Goal: Task Accomplishment & Management: Use online tool/utility

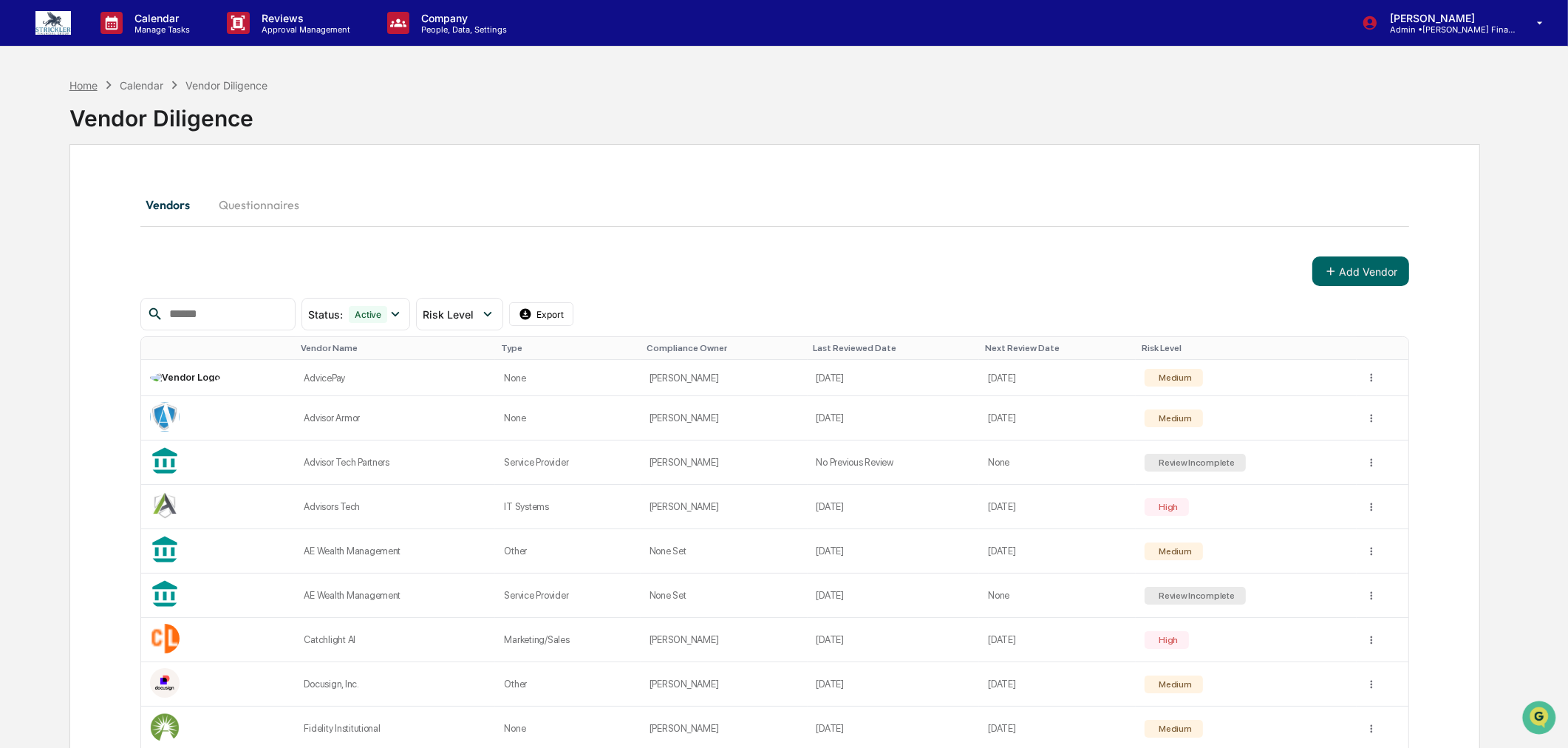
click at [88, 80] on div "Home" at bounding box center [84, 85] width 28 height 12
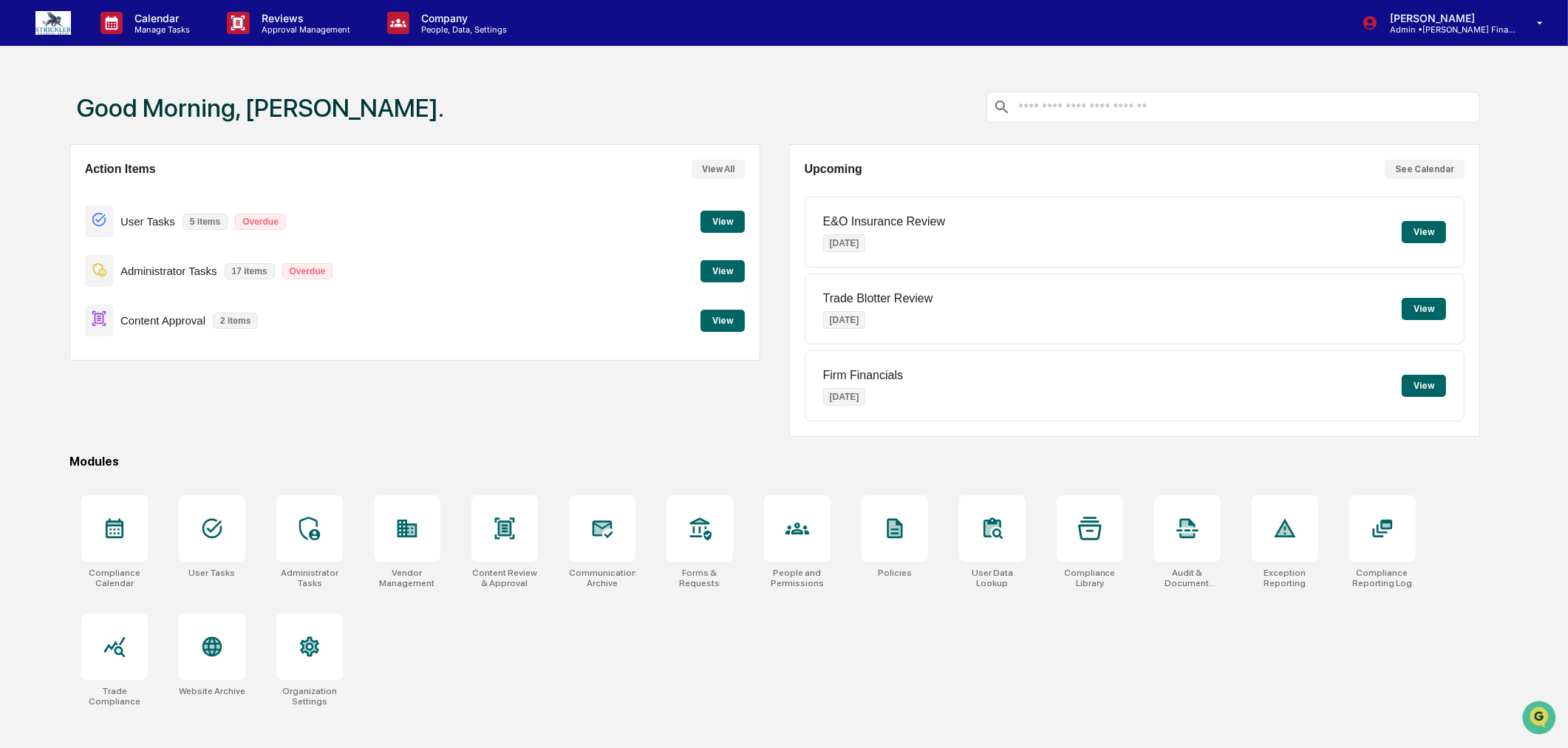
click at [718, 320] on button "View" at bounding box center [723, 321] width 45 height 22
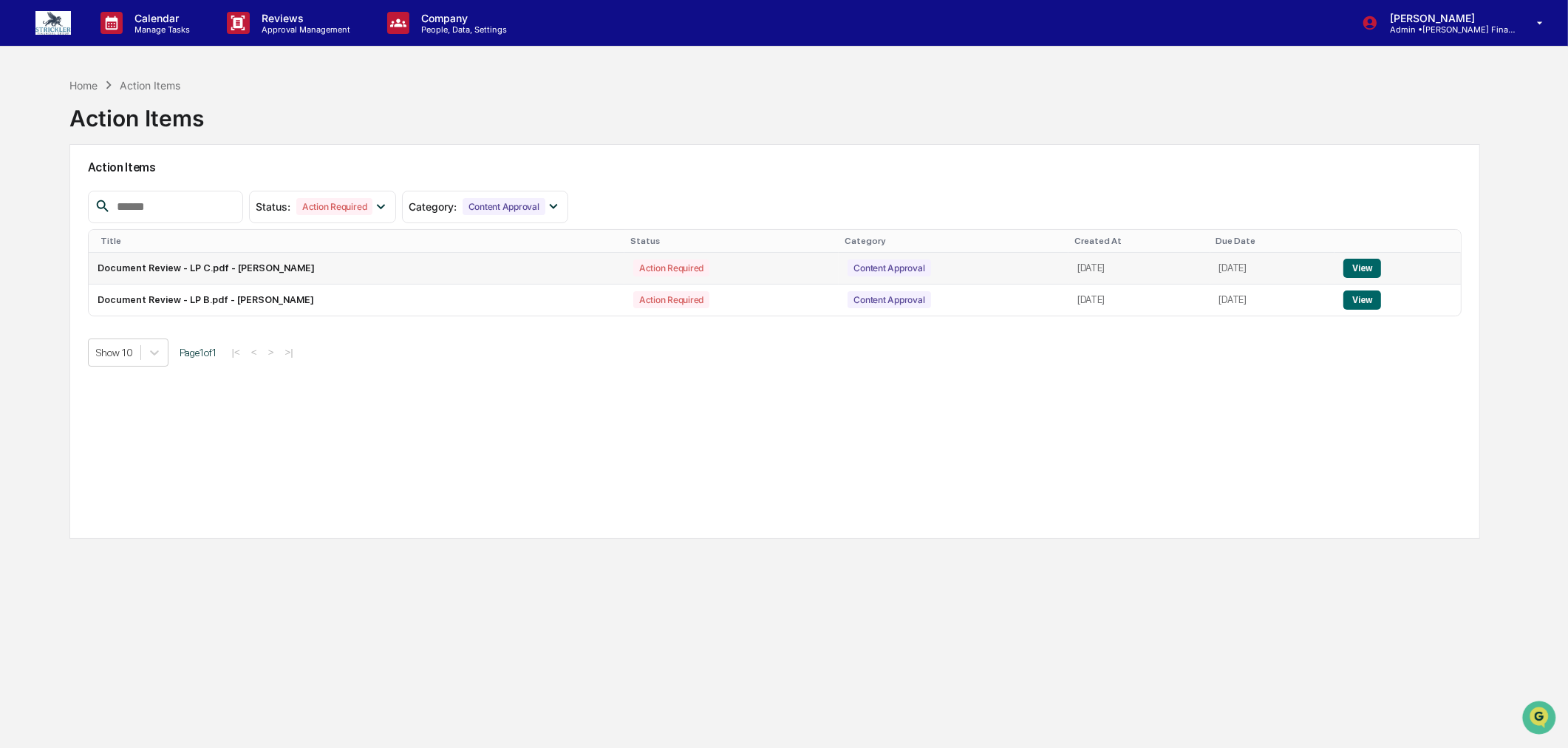
click at [1359, 264] on button "View" at bounding box center [1362, 268] width 37 height 20
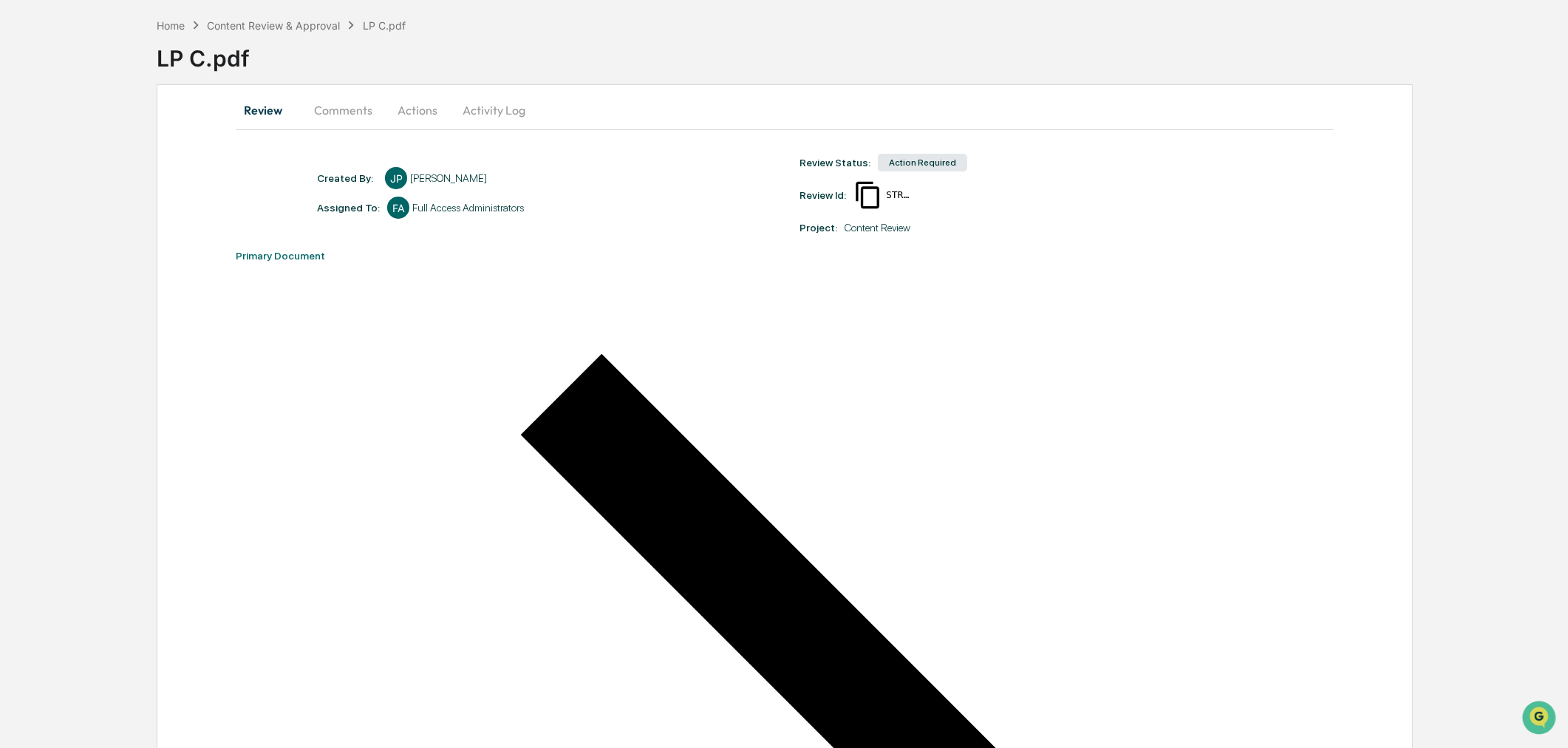
scroll to position [56, 0]
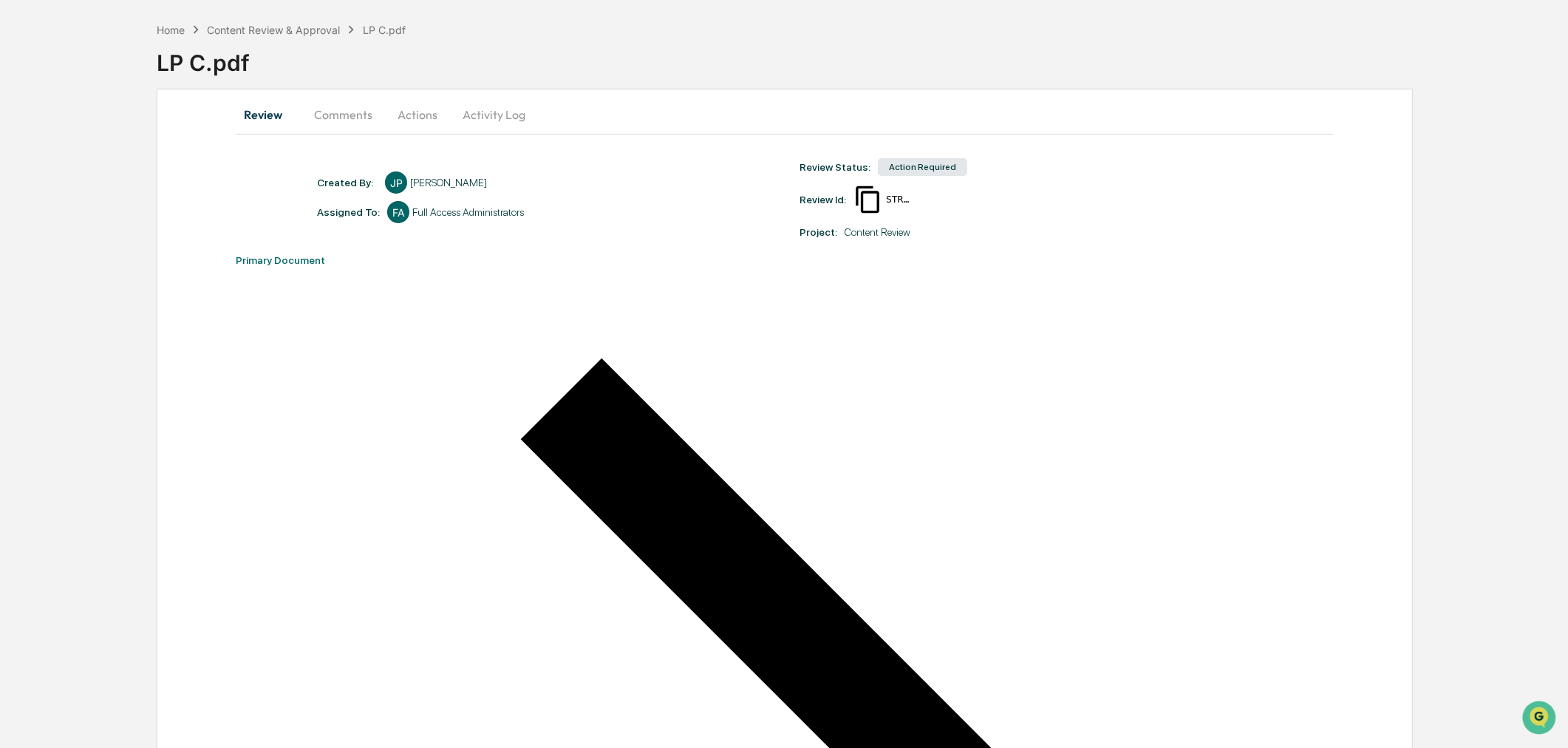
click at [173, 21] on div "Home Content Review & Approval LP C.pdf" at bounding box center [280, 29] width 249 height 16
click at [178, 23] on div "Home" at bounding box center [170, 29] width 28 height 12
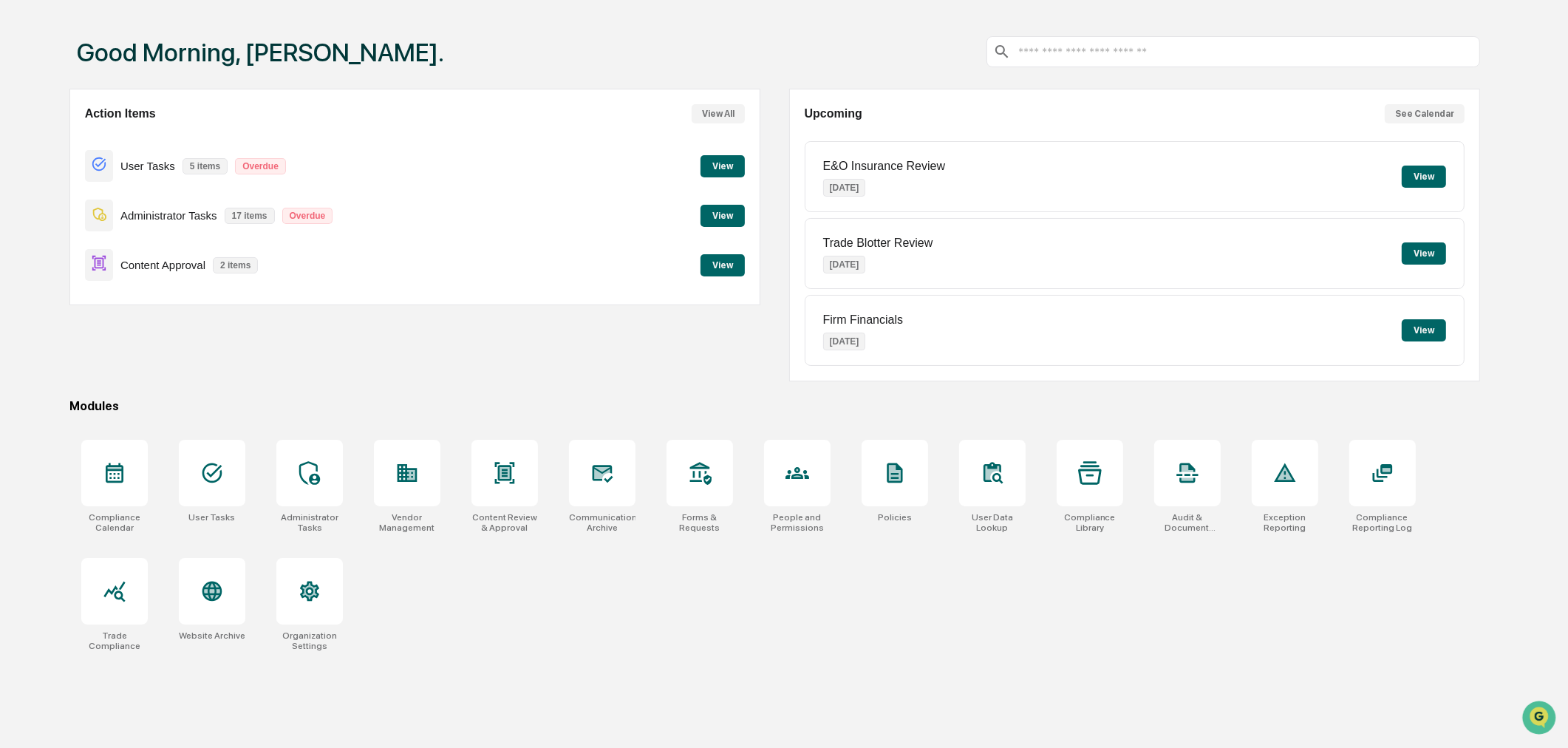
click at [723, 265] on button "View" at bounding box center [723, 265] width 45 height 22
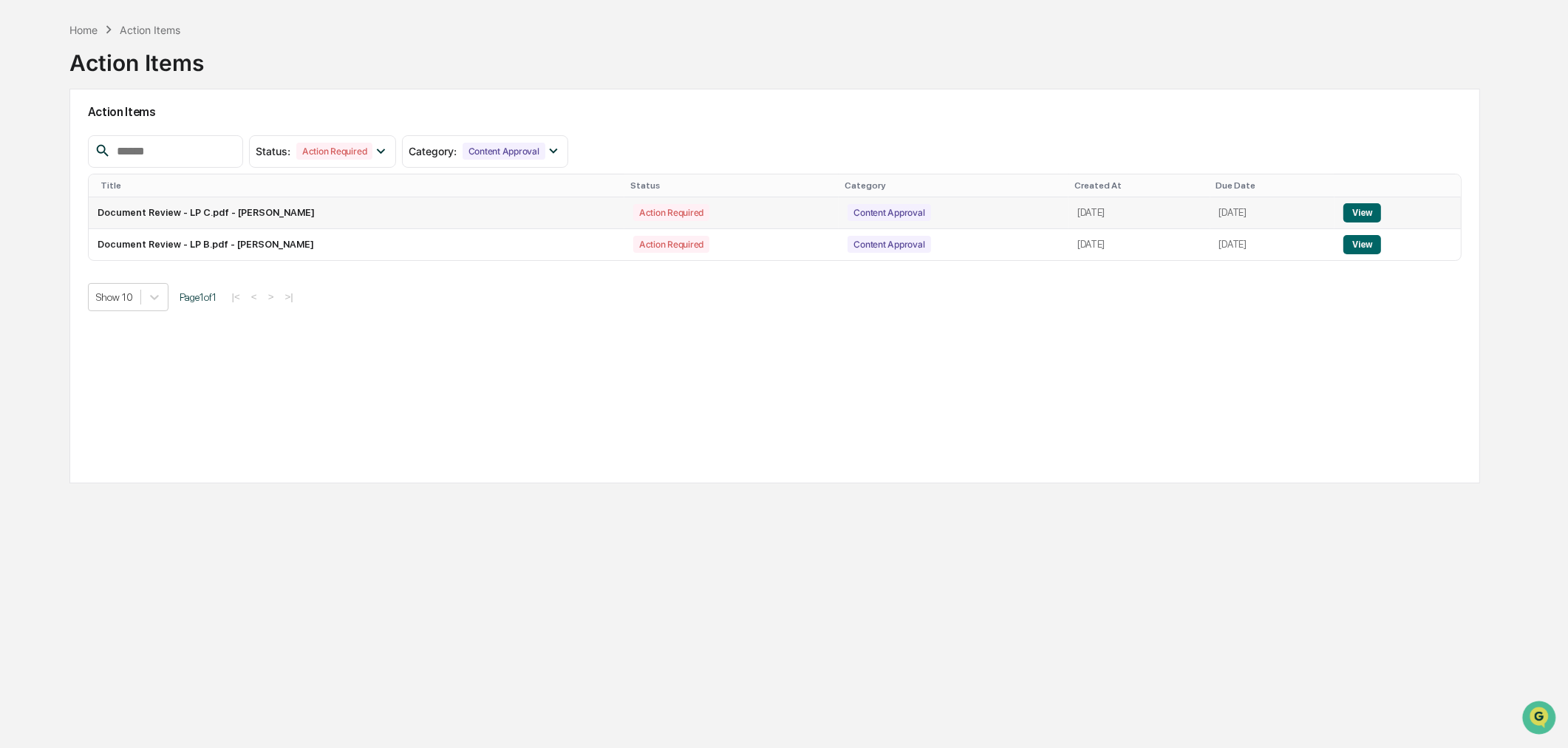
click at [1364, 217] on button "View" at bounding box center [1362, 212] width 37 height 20
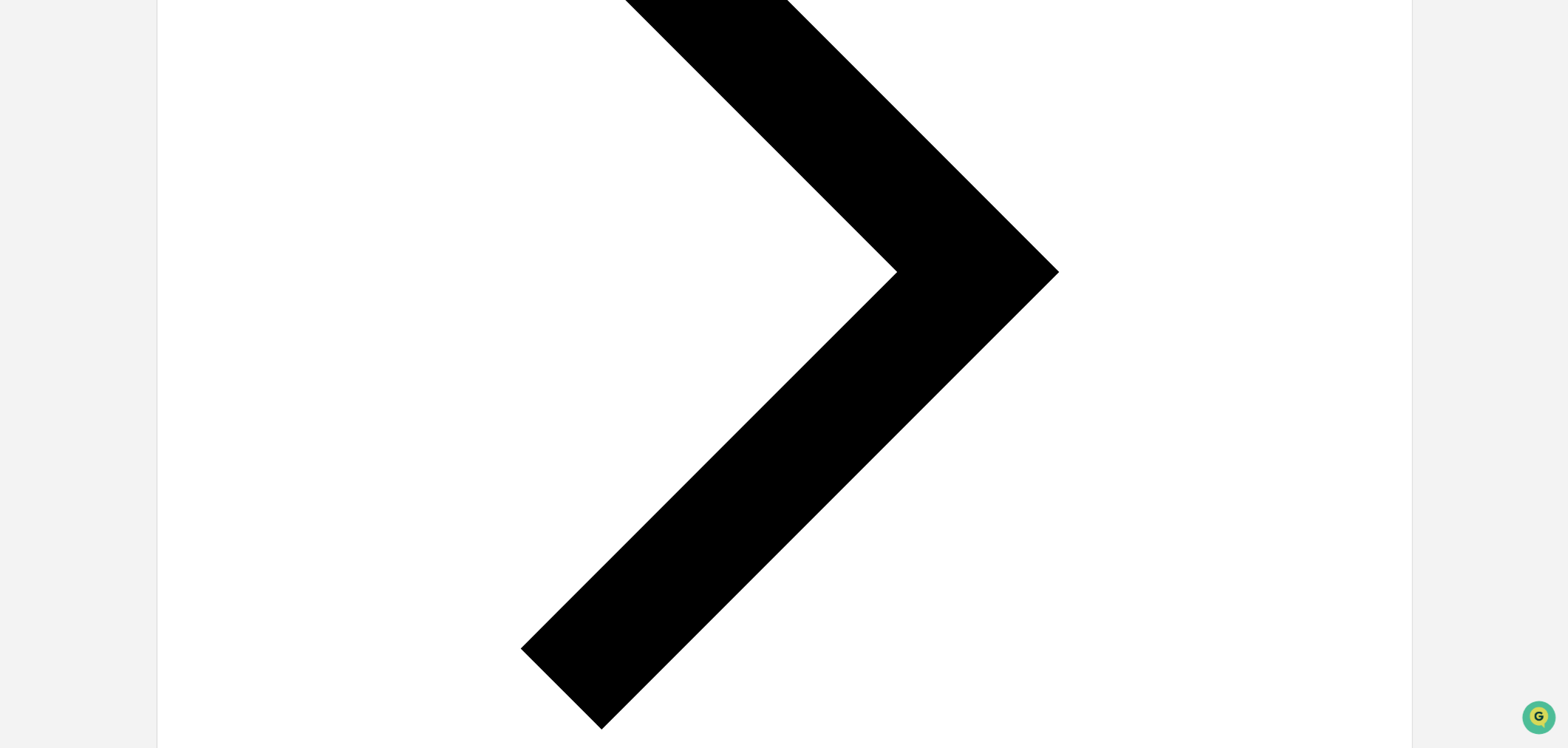
scroll to position [631, 0]
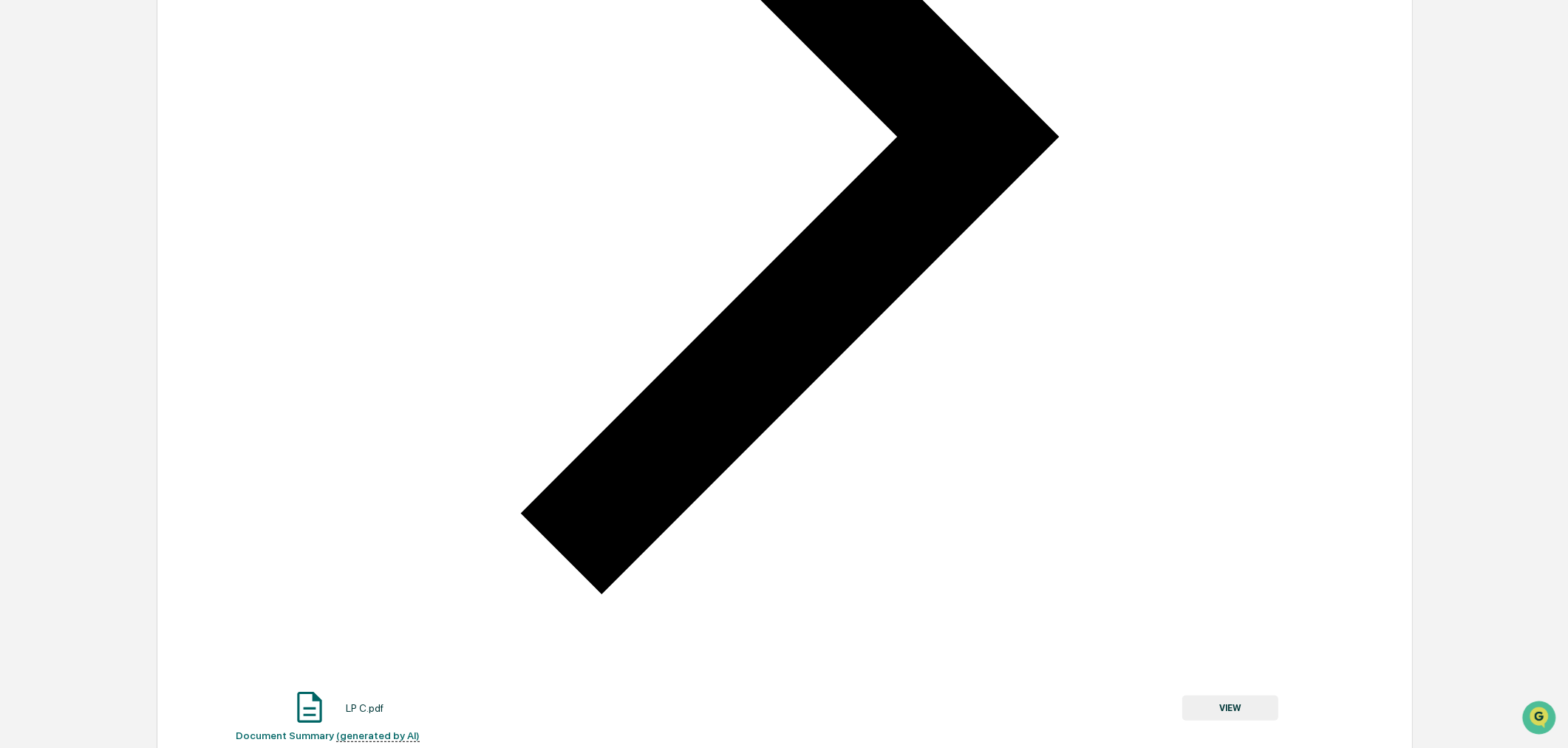
scroll to position [738, 0]
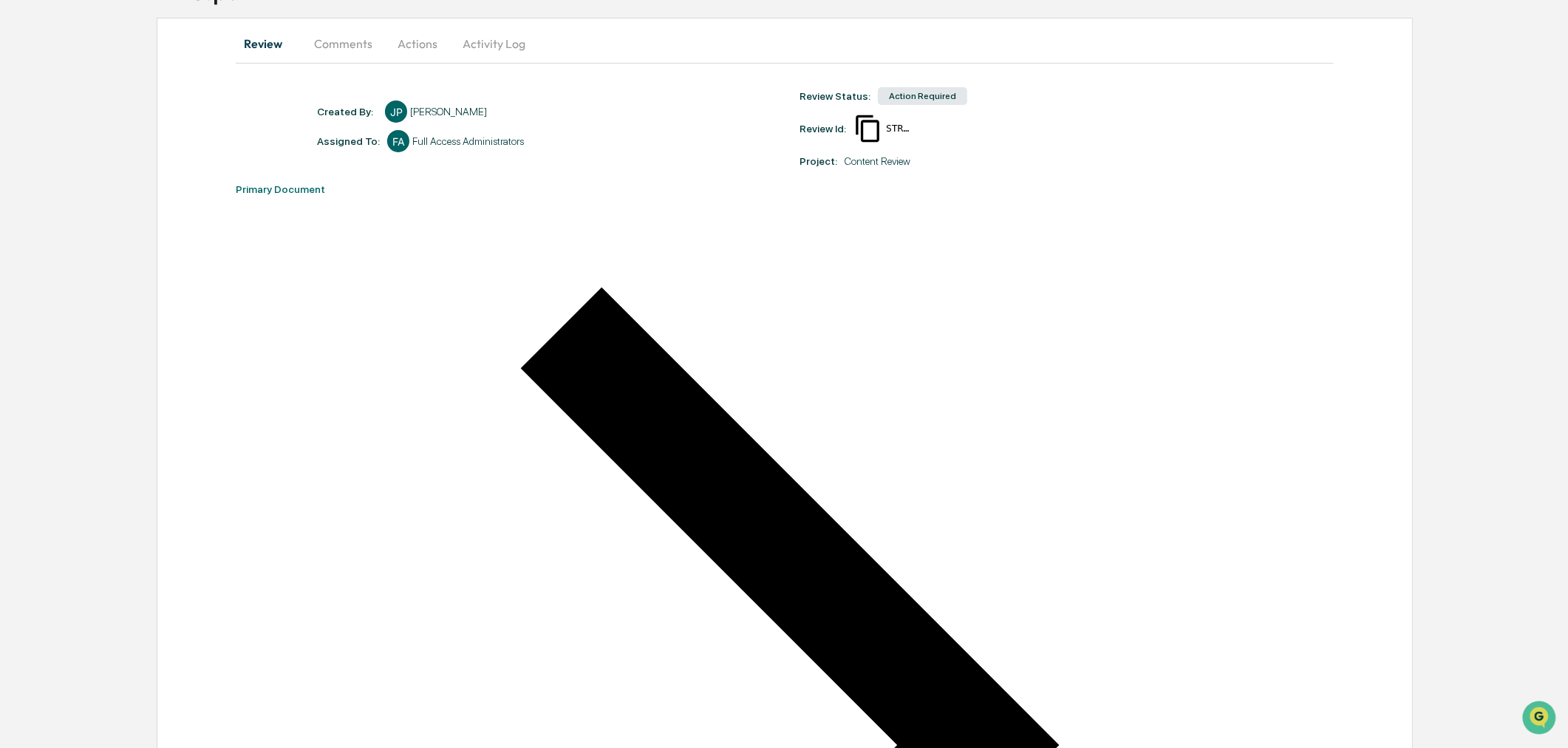
scroll to position [0, 0]
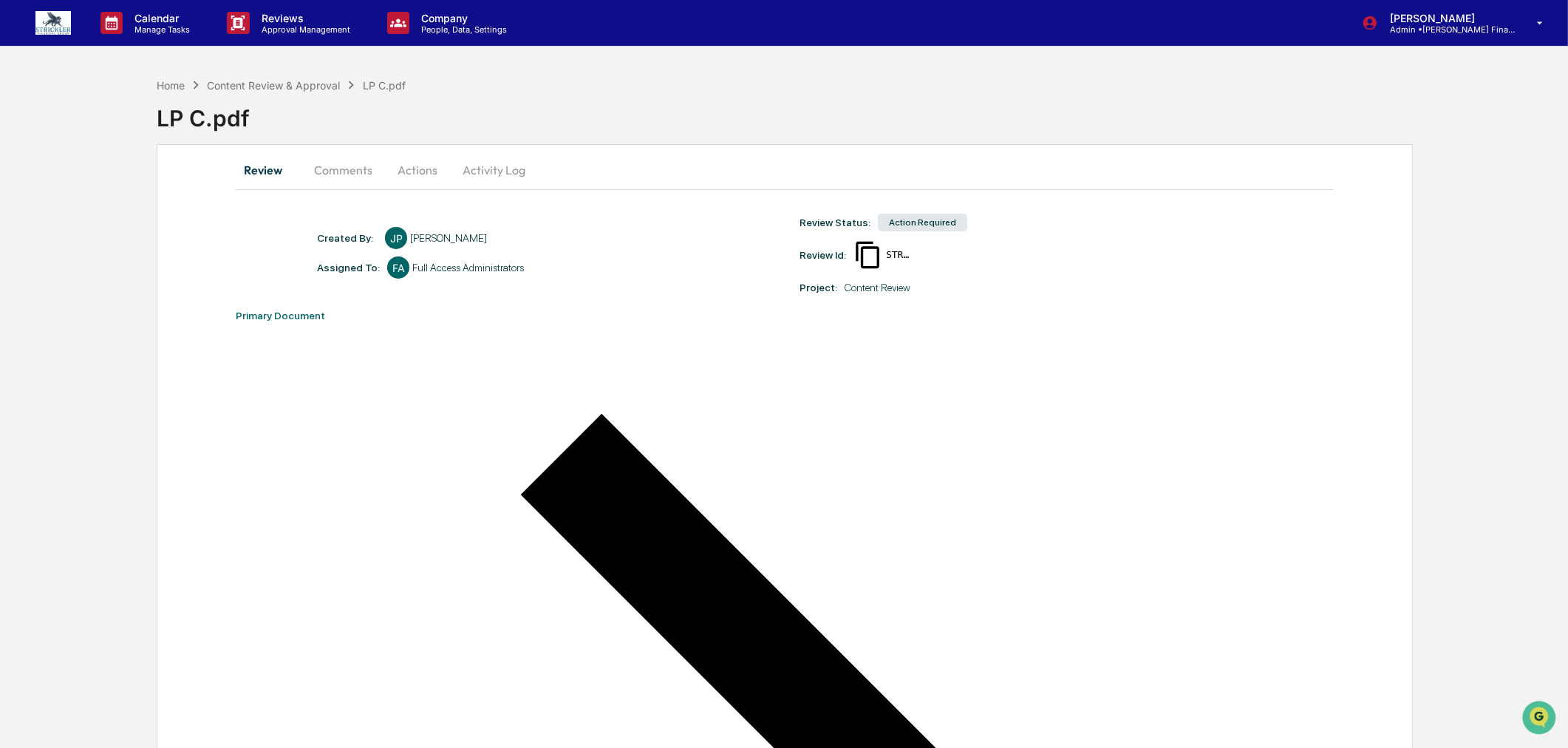
click at [399, 173] on button "Actions" at bounding box center [417, 170] width 66 height 35
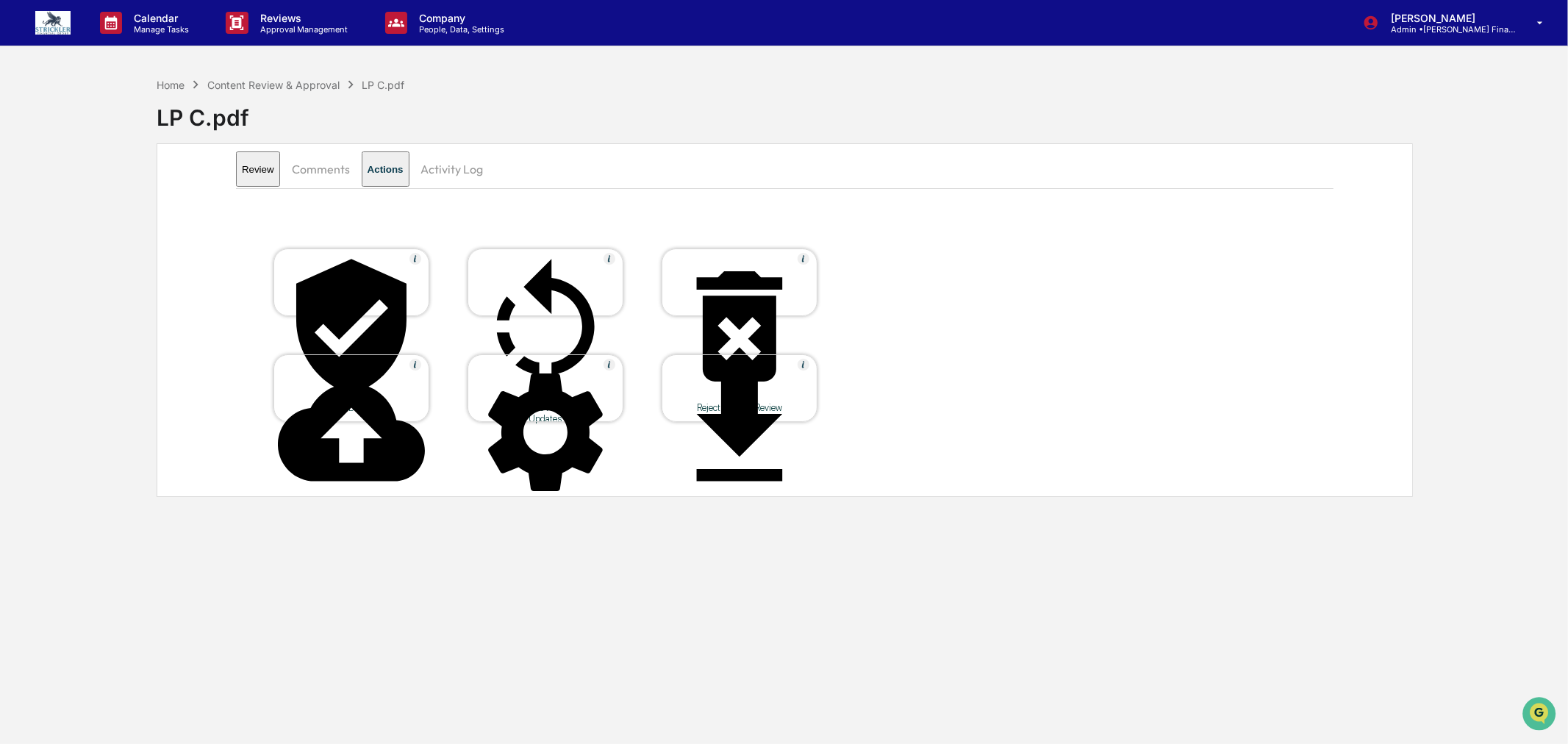
click at [533, 271] on icon at bounding box center [545, 326] width 147 height 147
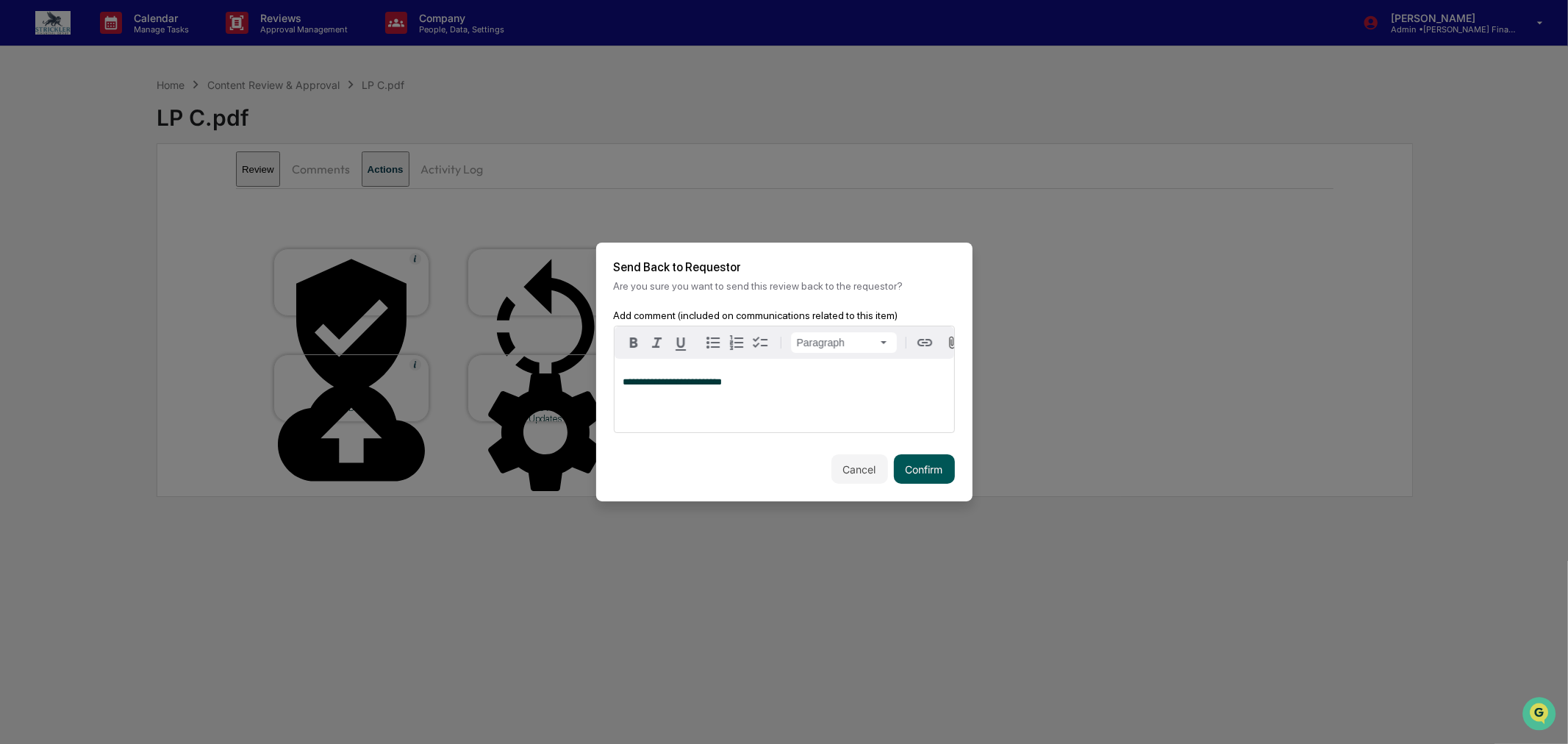
click at [909, 469] on button "Confirm" at bounding box center [924, 469] width 61 height 30
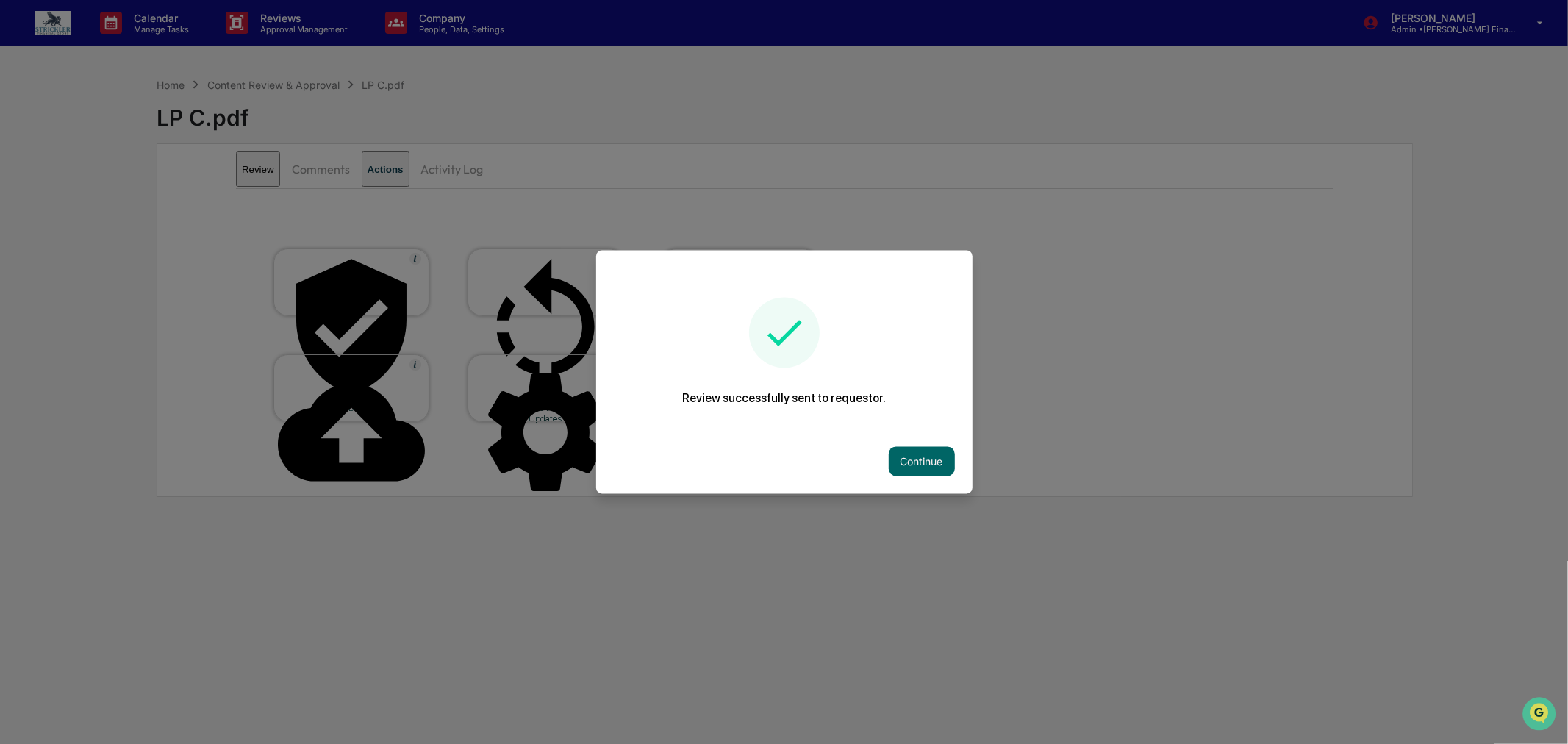
click at [909, 469] on button "Continue" at bounding box center [921, 462] width 66 height 30
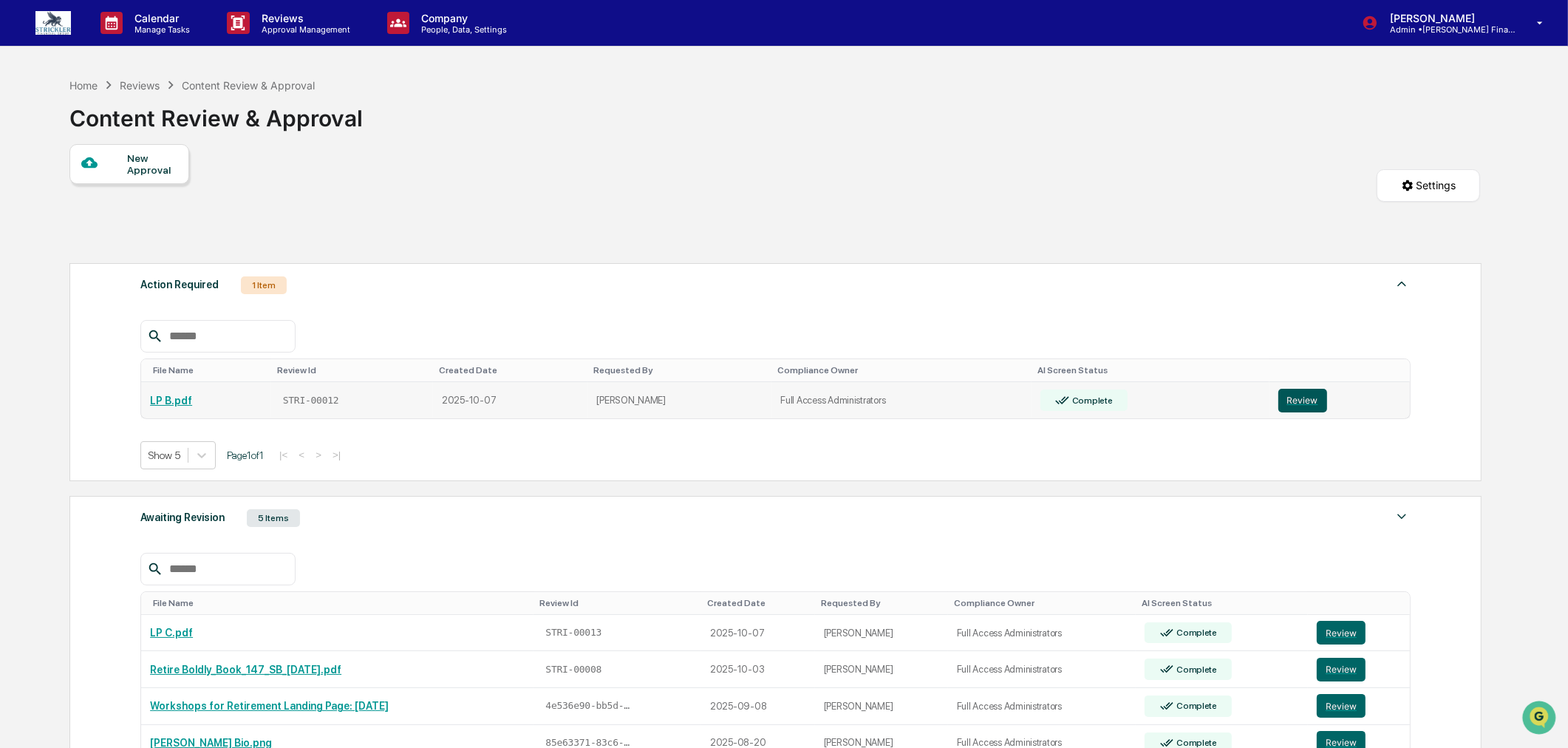
click at [1301, 403] on button "Review" at bounding box center [1303, 400] width 48 height 23
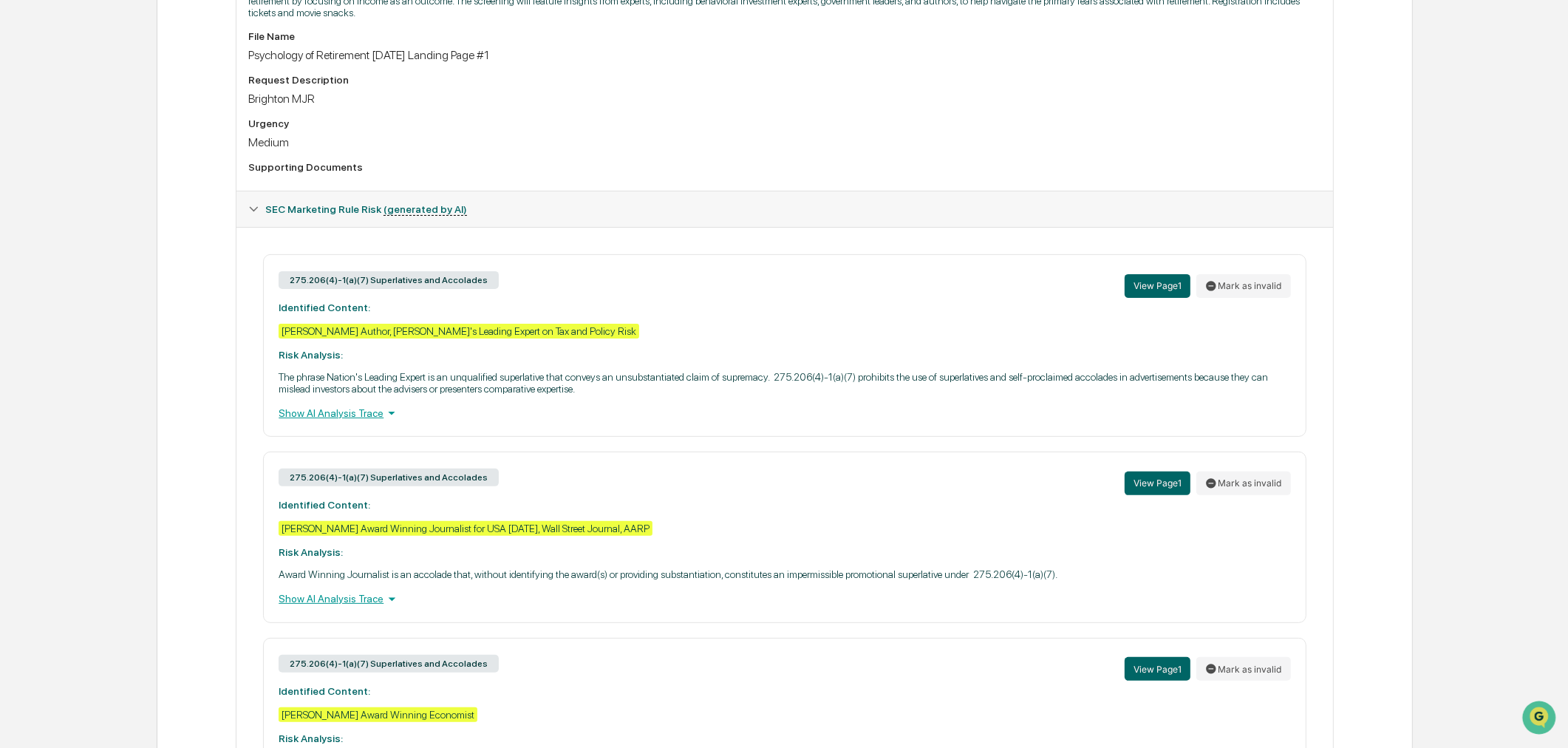
scroll to position [493, 0]
click at [313, 419] on div "Show AI Analysis Trace" at bounding box center [784, 412] width 1011 height 16
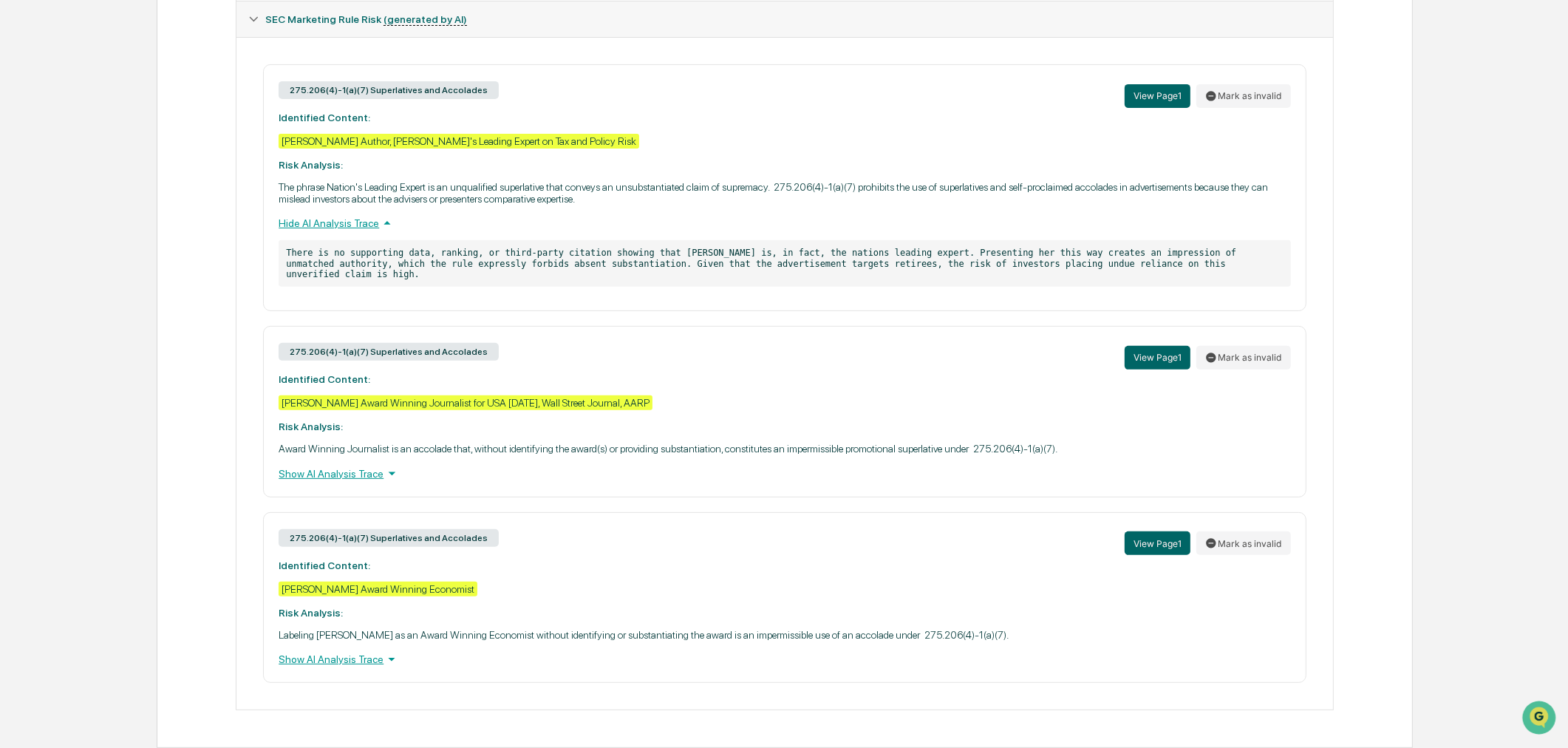
scroll to position [697, 0]
click at [331, 465] on div "Show AI Analysis Trace" at bounding box center [784, 472] width 1011 height 16
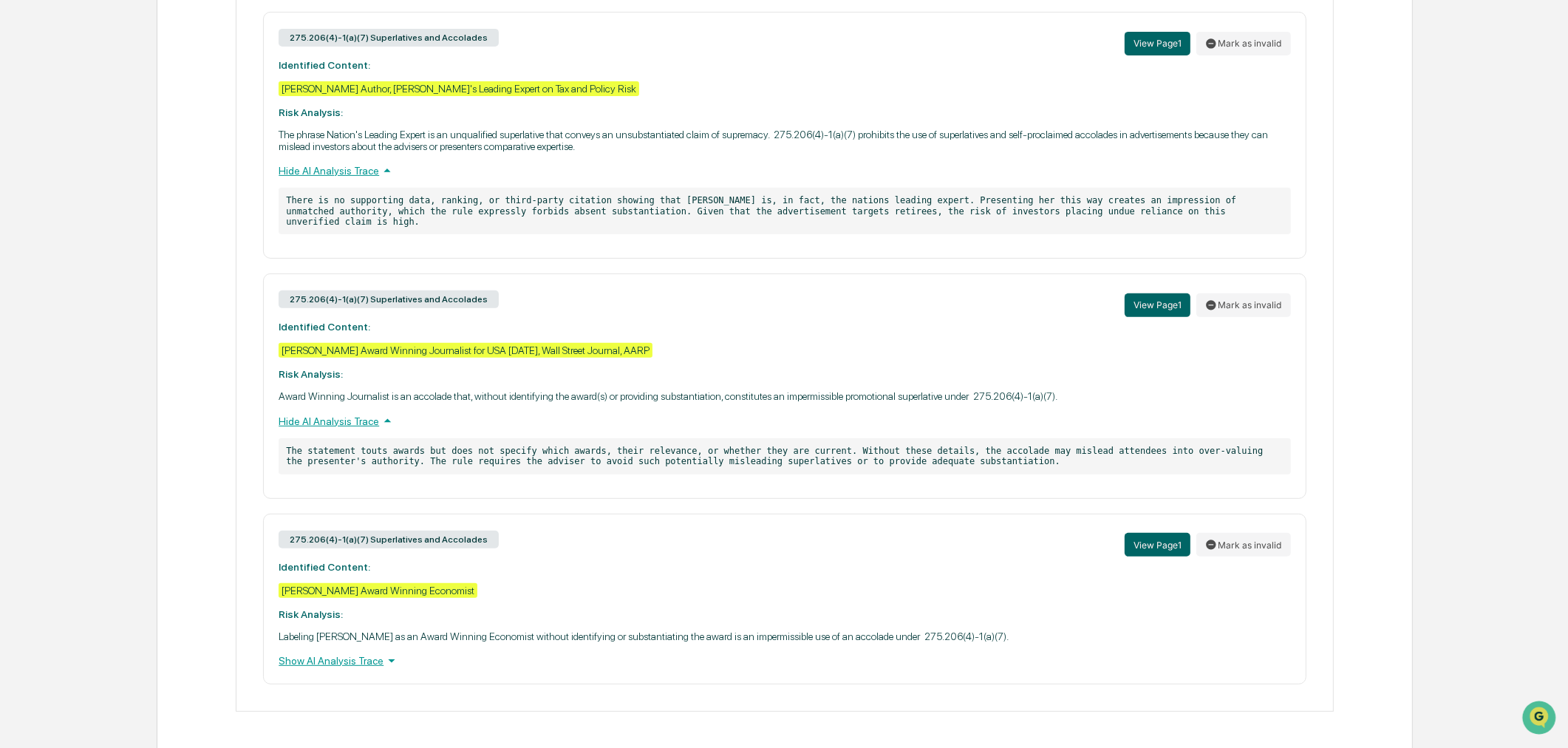
scroll to position [751, 0]
click at [328, 651] on div "Show AI Analysis Trace" at bounding box center [784, 659] width 1011 height 16
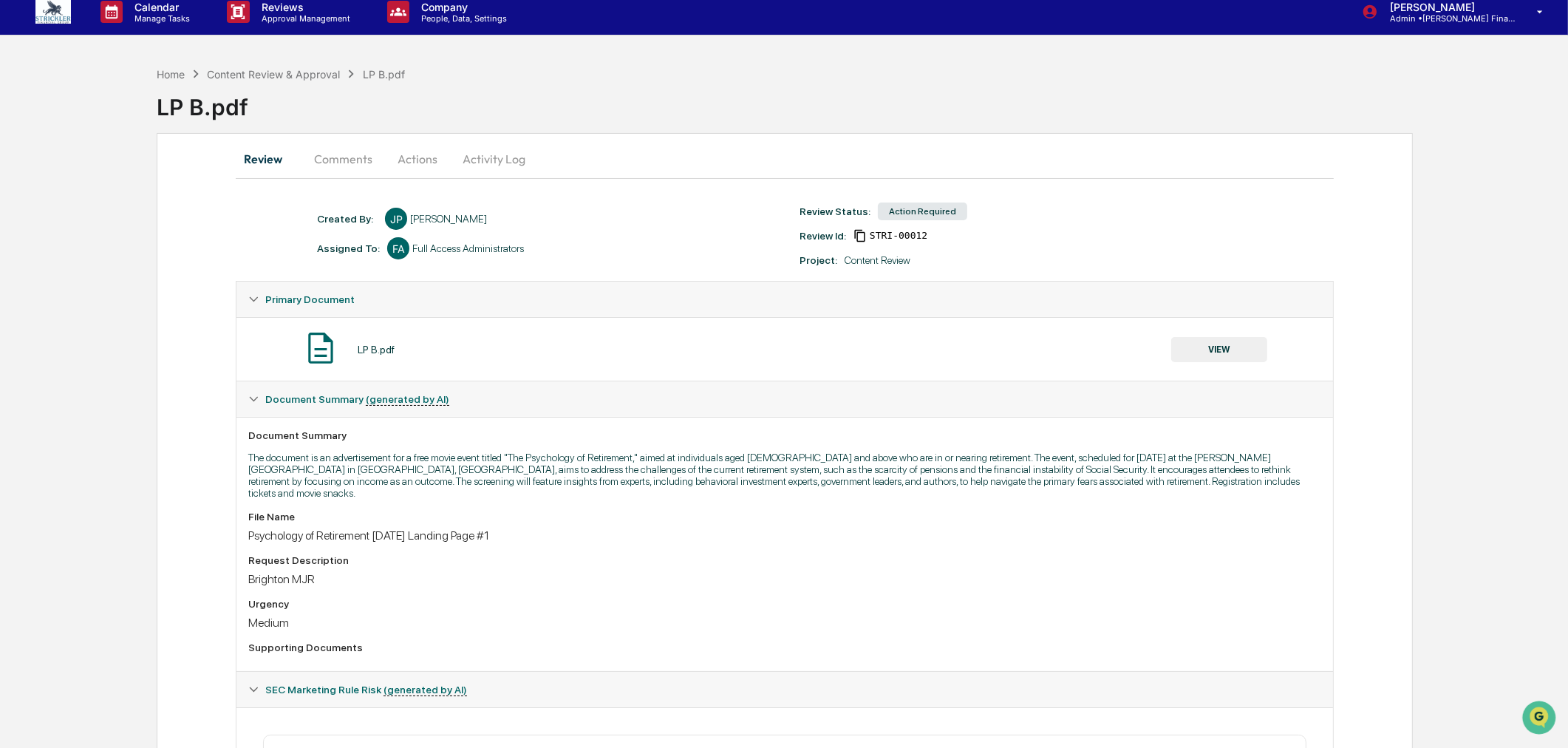
scroll to position [0, 0]
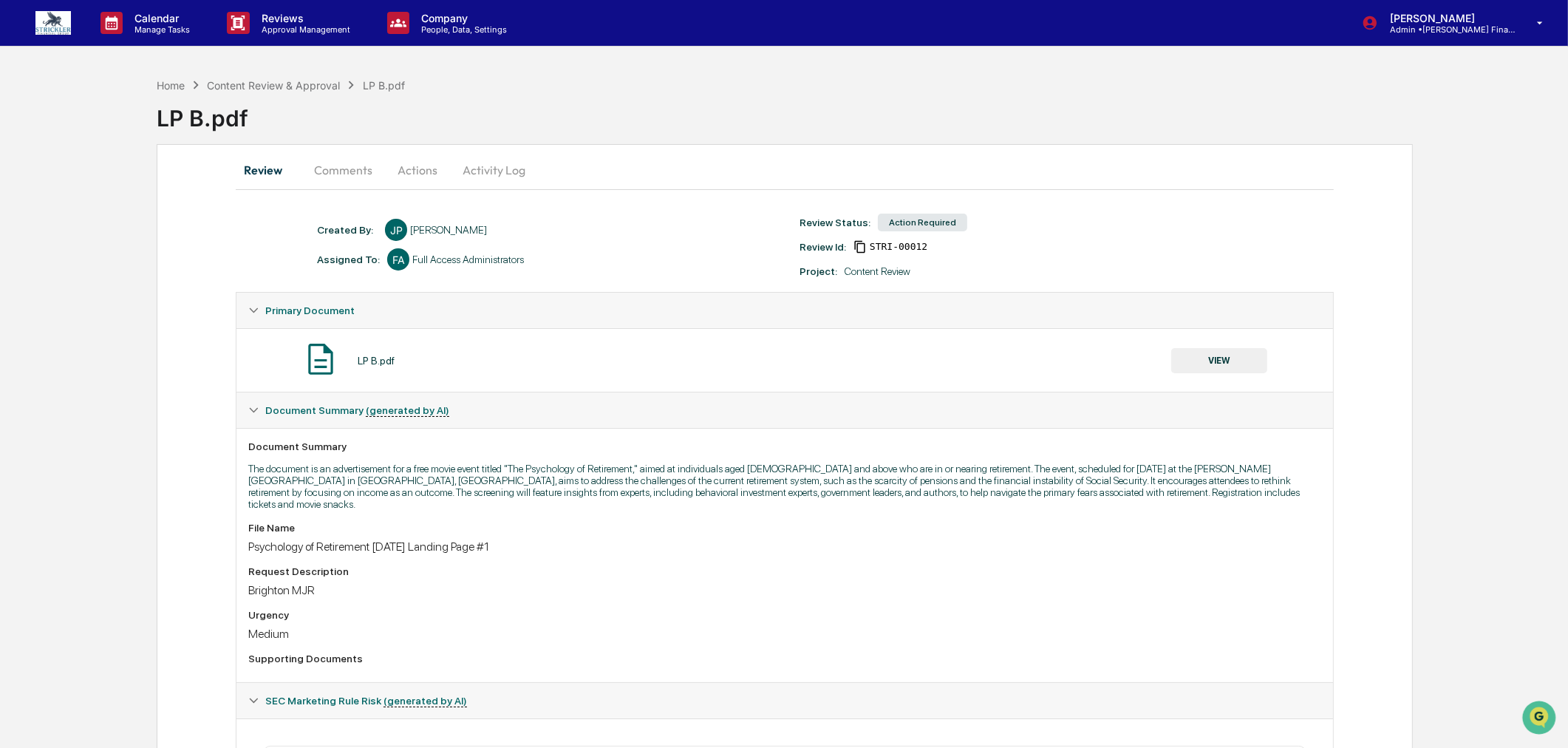
click at [417, 168] on button "Actions" at bounding box center [417, 170] width 66 height 35
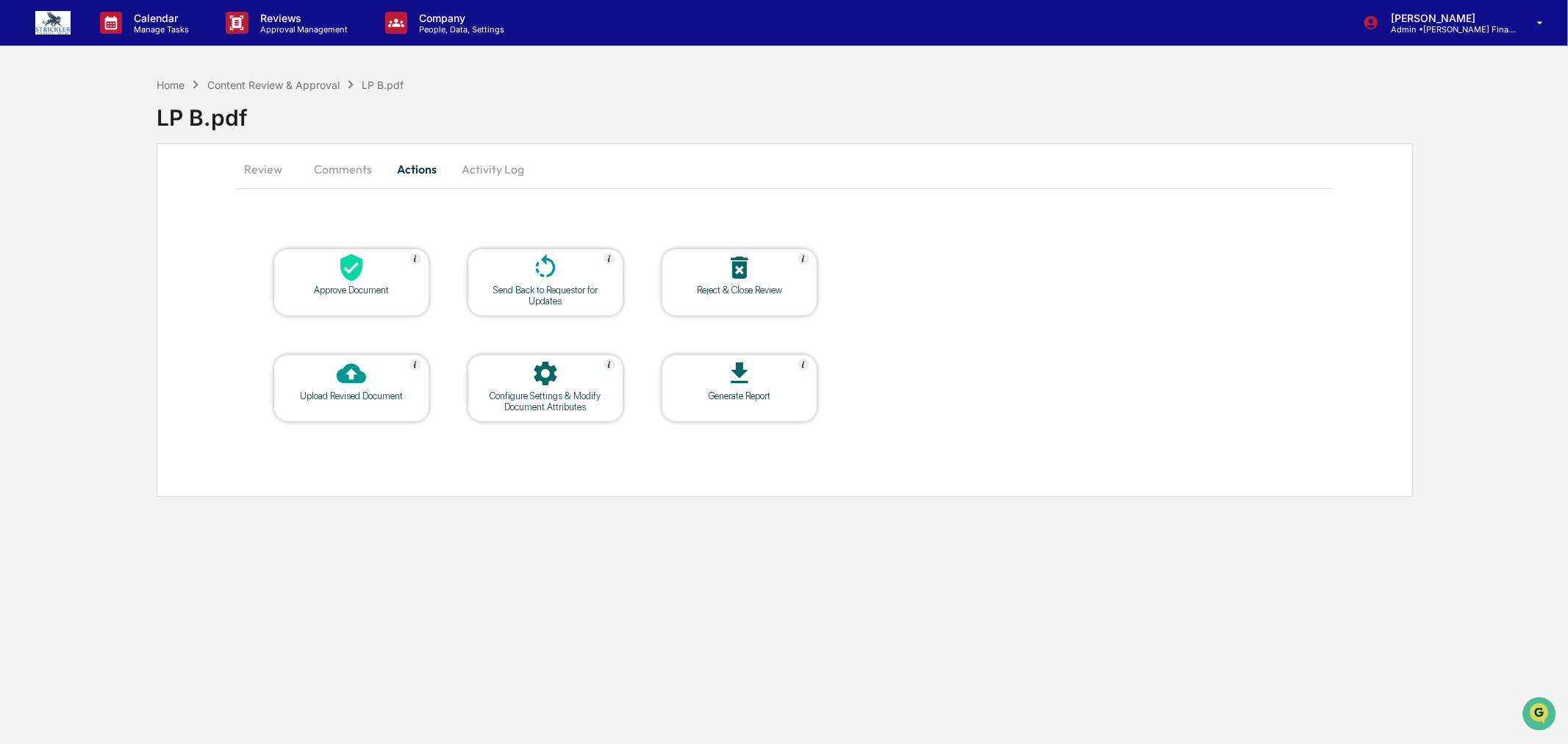
click at [540, 261] on icon at bounding box center [546, 268] width 30 height 30
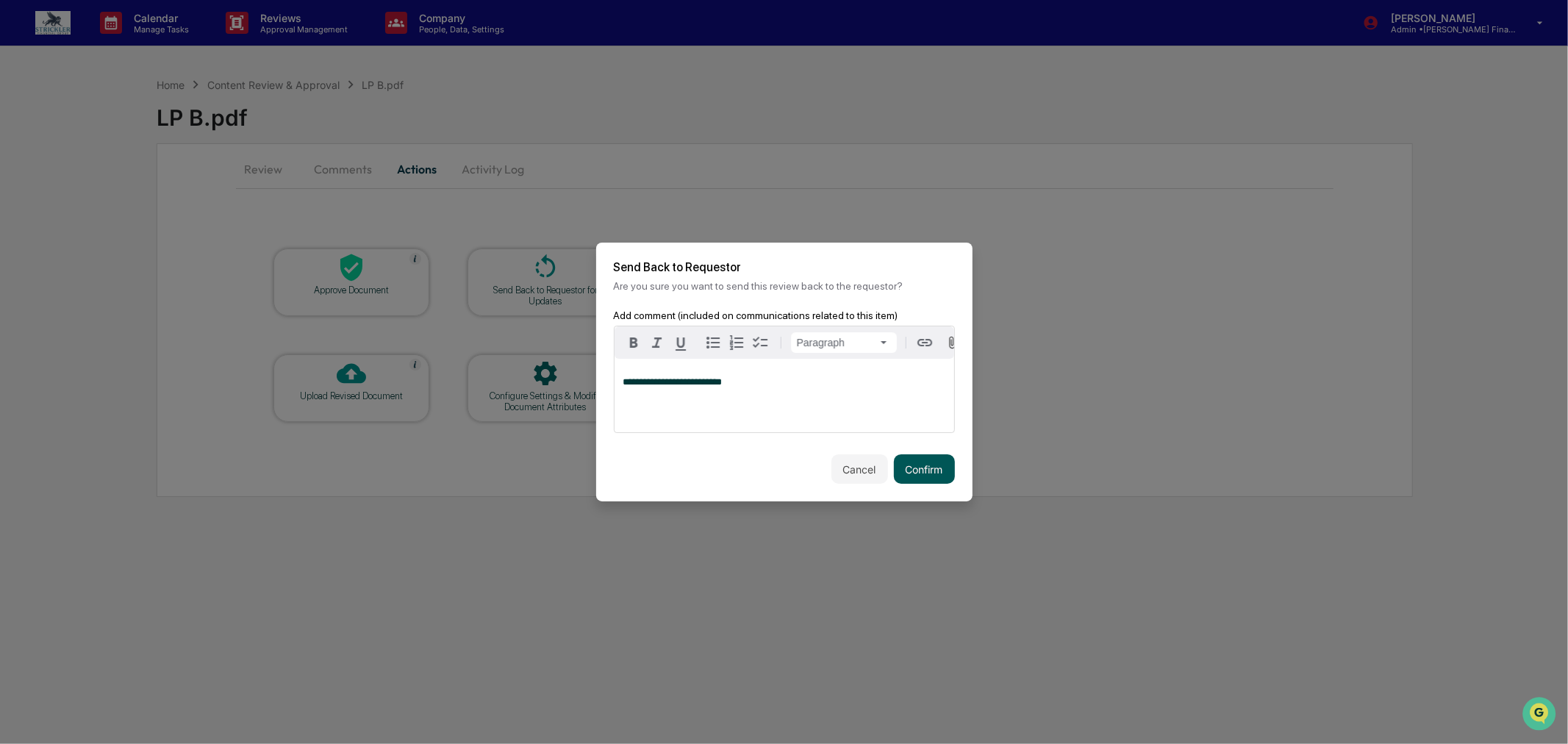
click at [922, 481] on button "Confirm" at bounding box center [924, 469] width 61 height 30
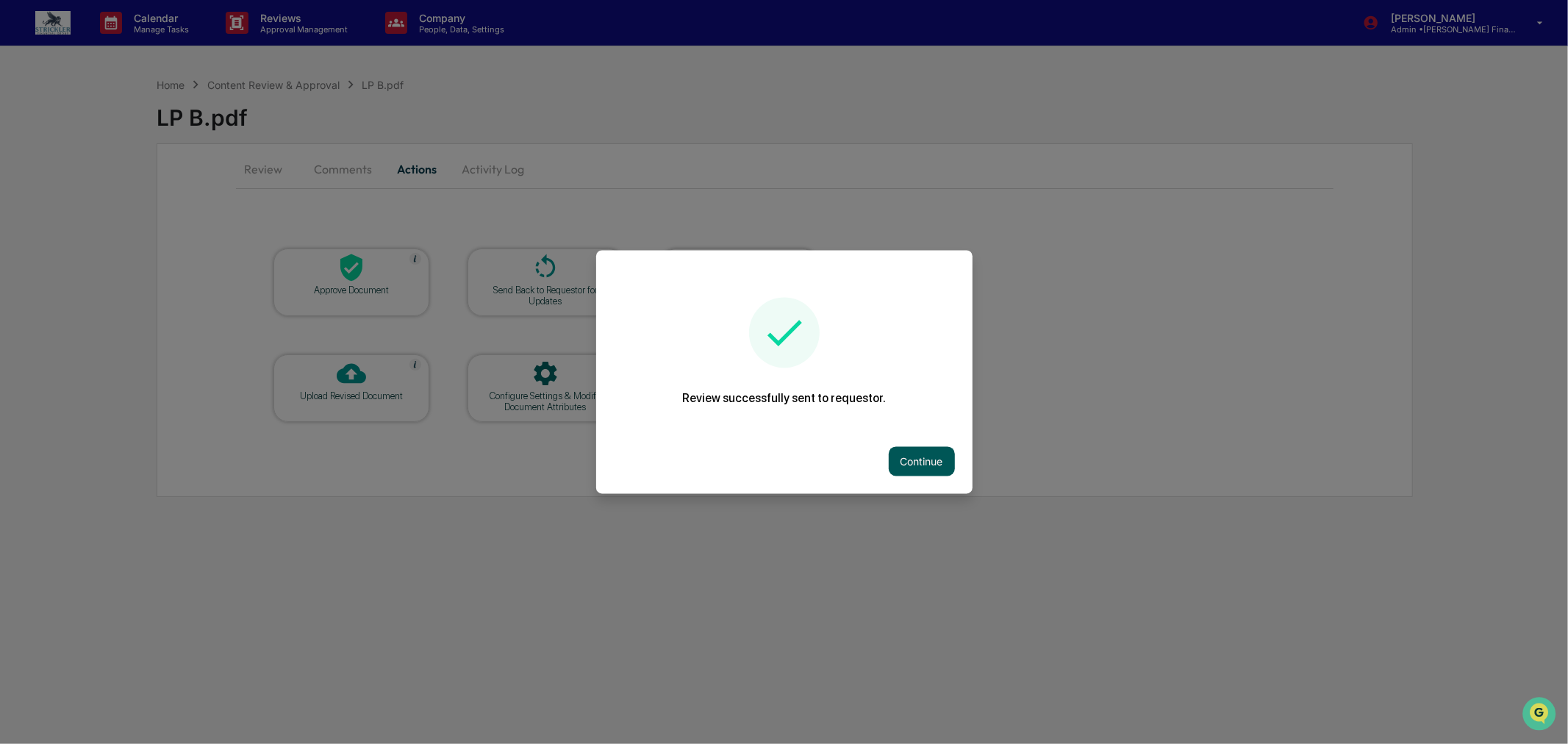
click at [911, 448] on button "Continue" at bounding box center [921, 462] width 66 height 30
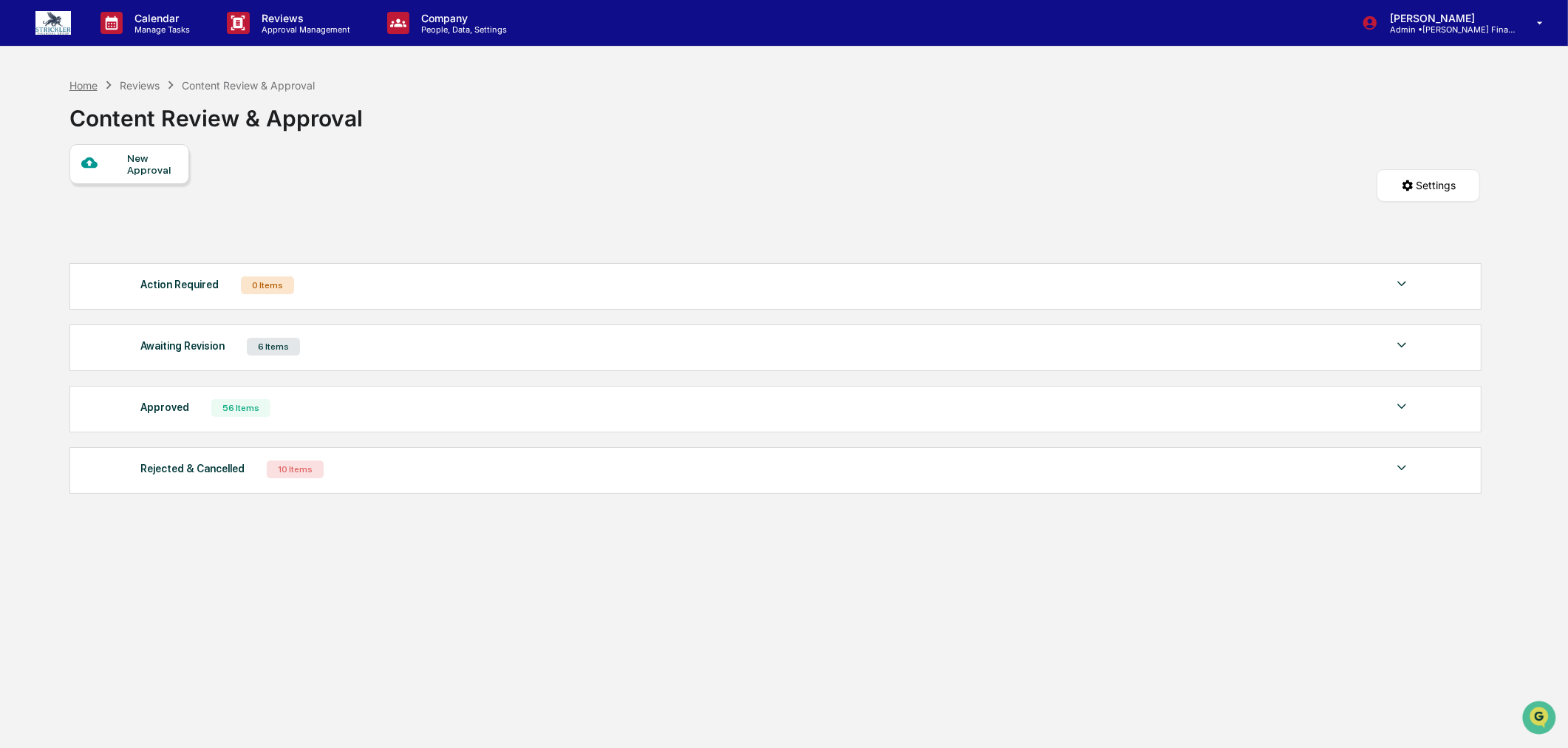
click at [79, 87] on div "Home" at bounding box center [84, 85] width 28 height 12
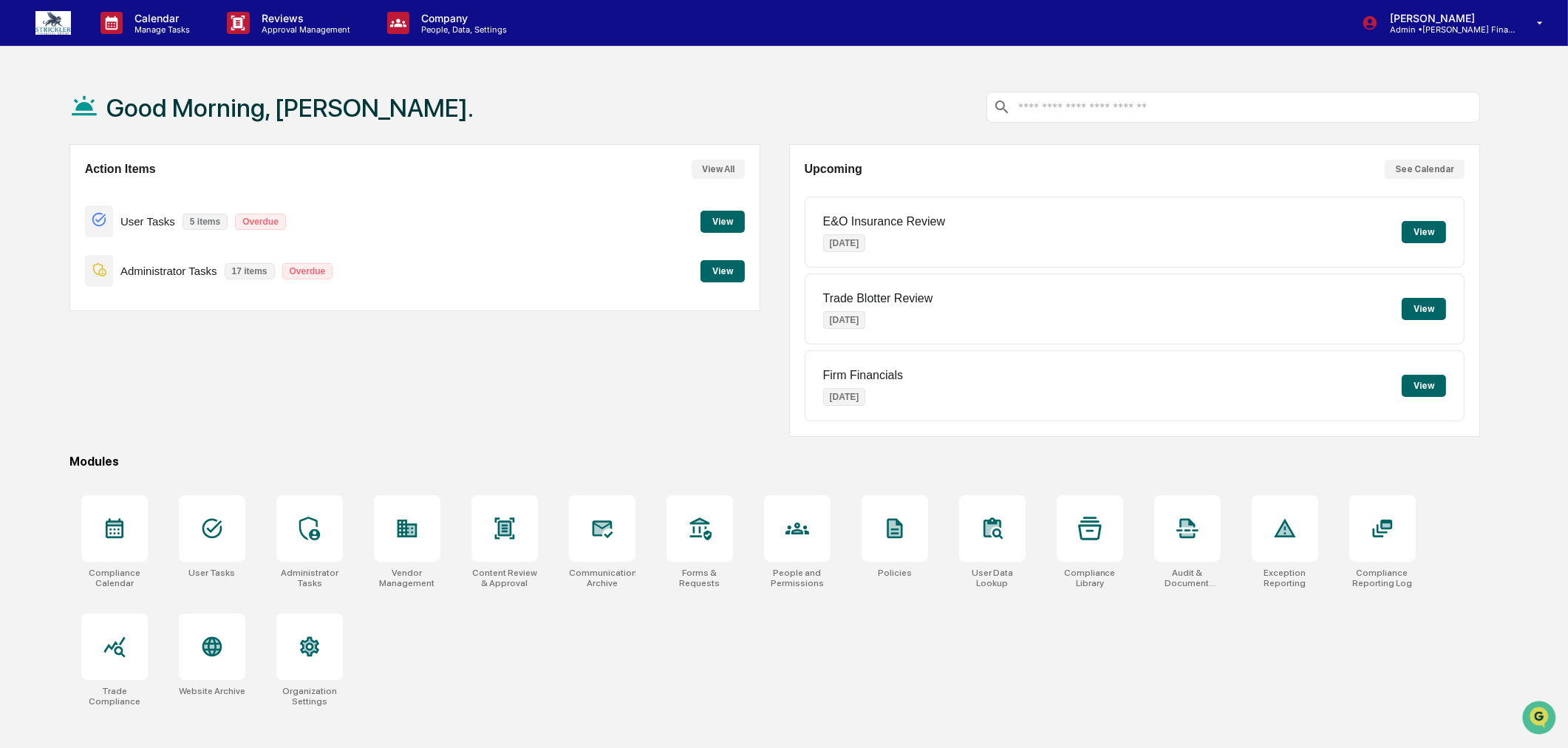
click at [728, 279] on button "View" at bounding box center [723, 271] width 45 height 22
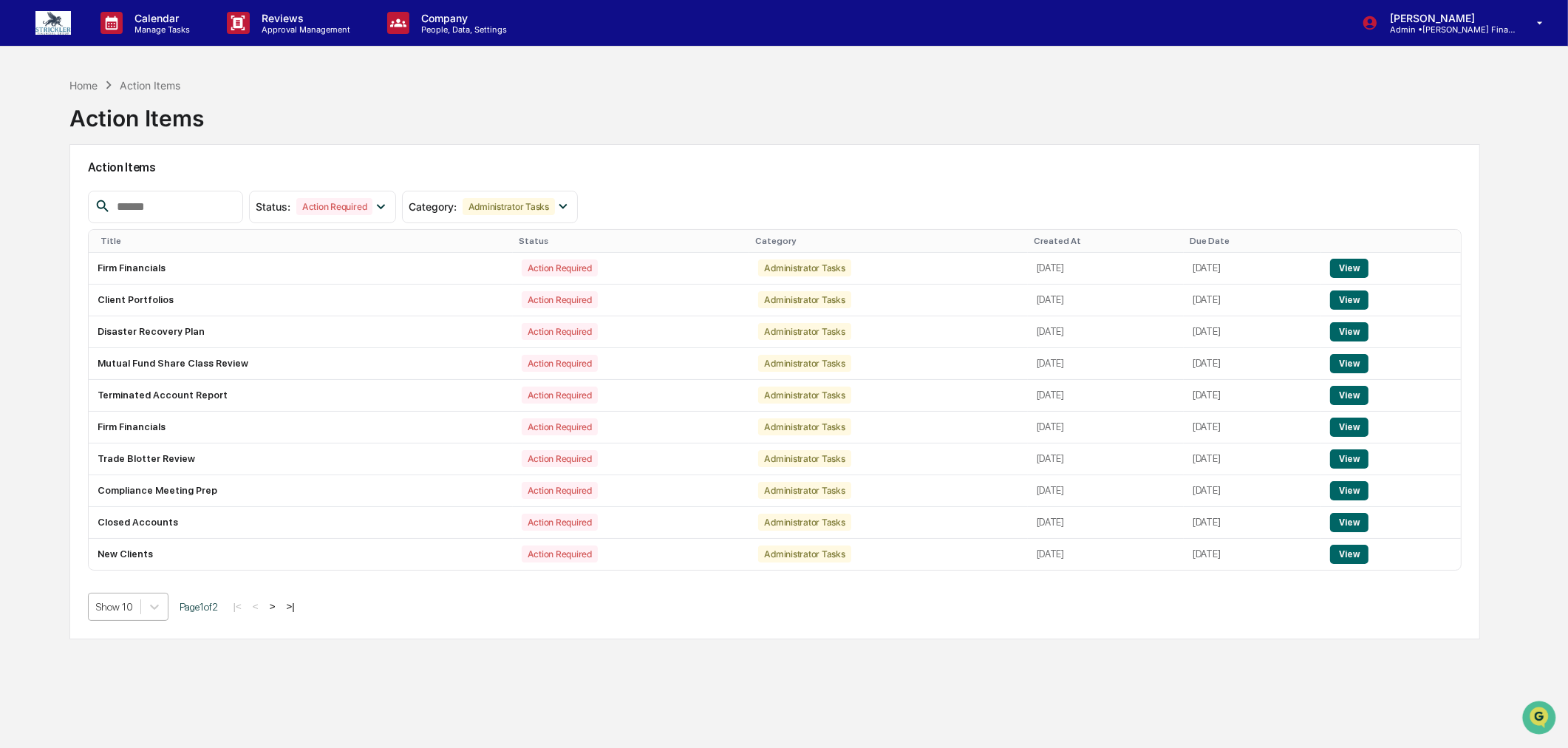
click at [127, 611] on div "Show 10" at bounding box center [128, 606] width 81 height 28
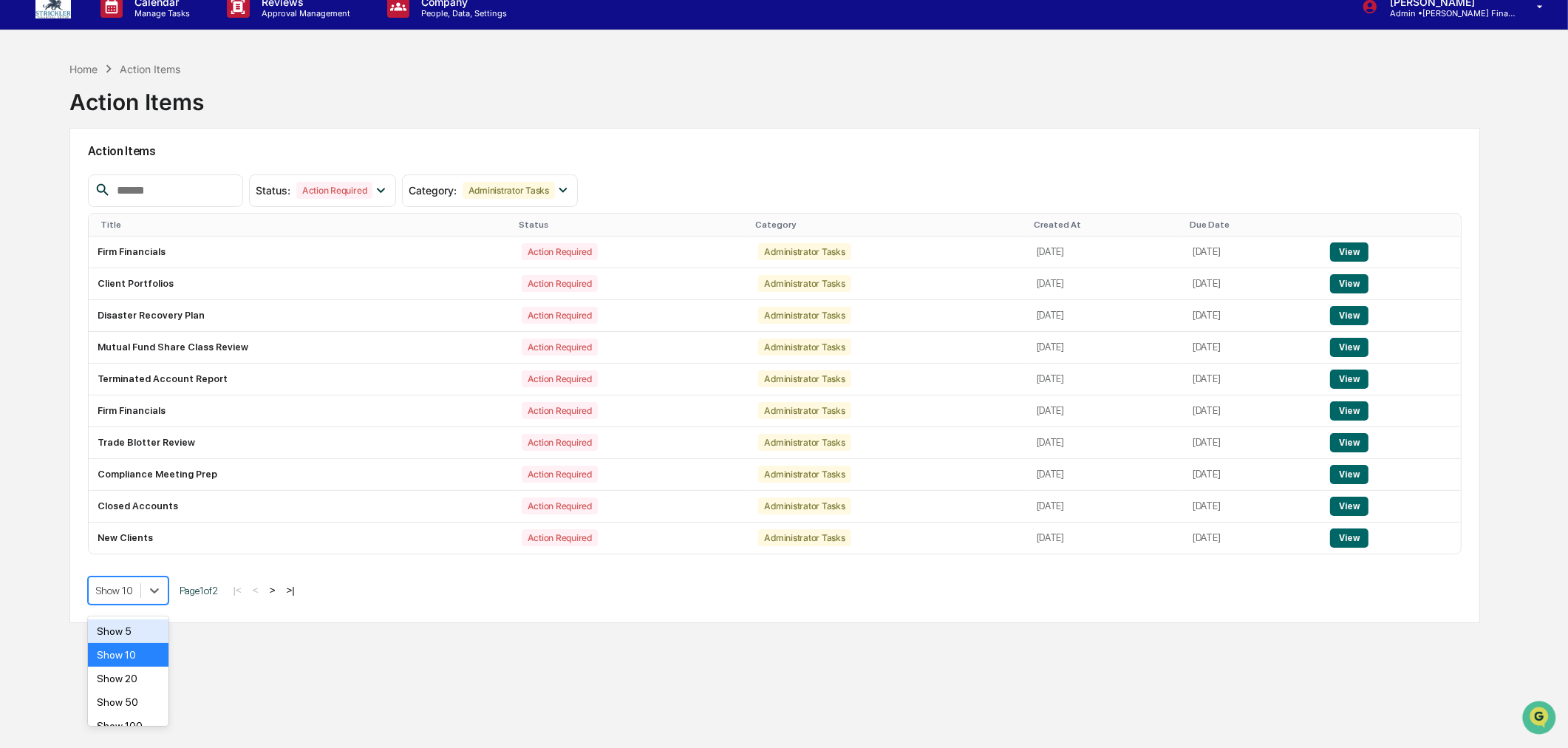
scroll to position [30, 0]
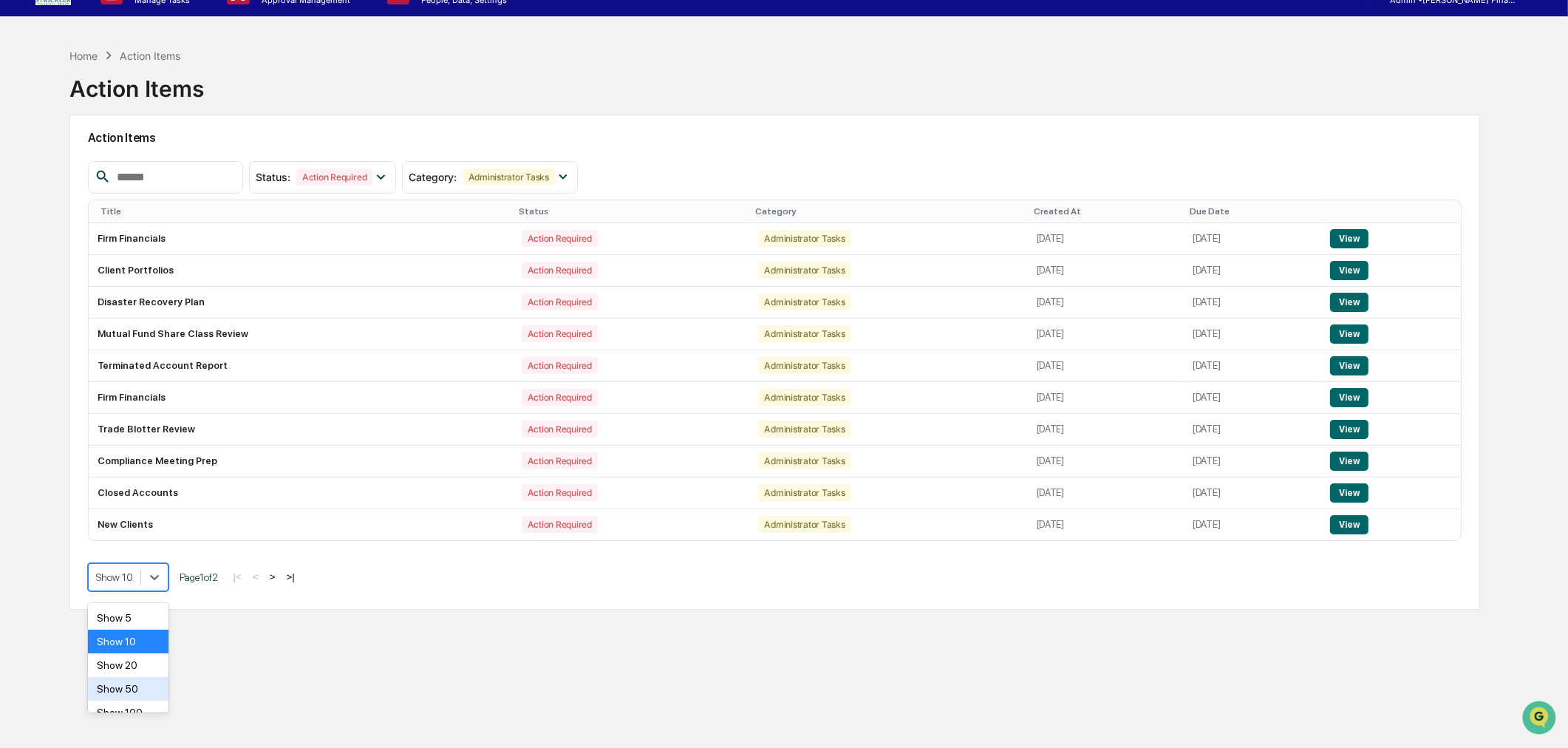
click at [124, 681] on div "Show 50" at bounding box center [128, 688] width 81 height 23
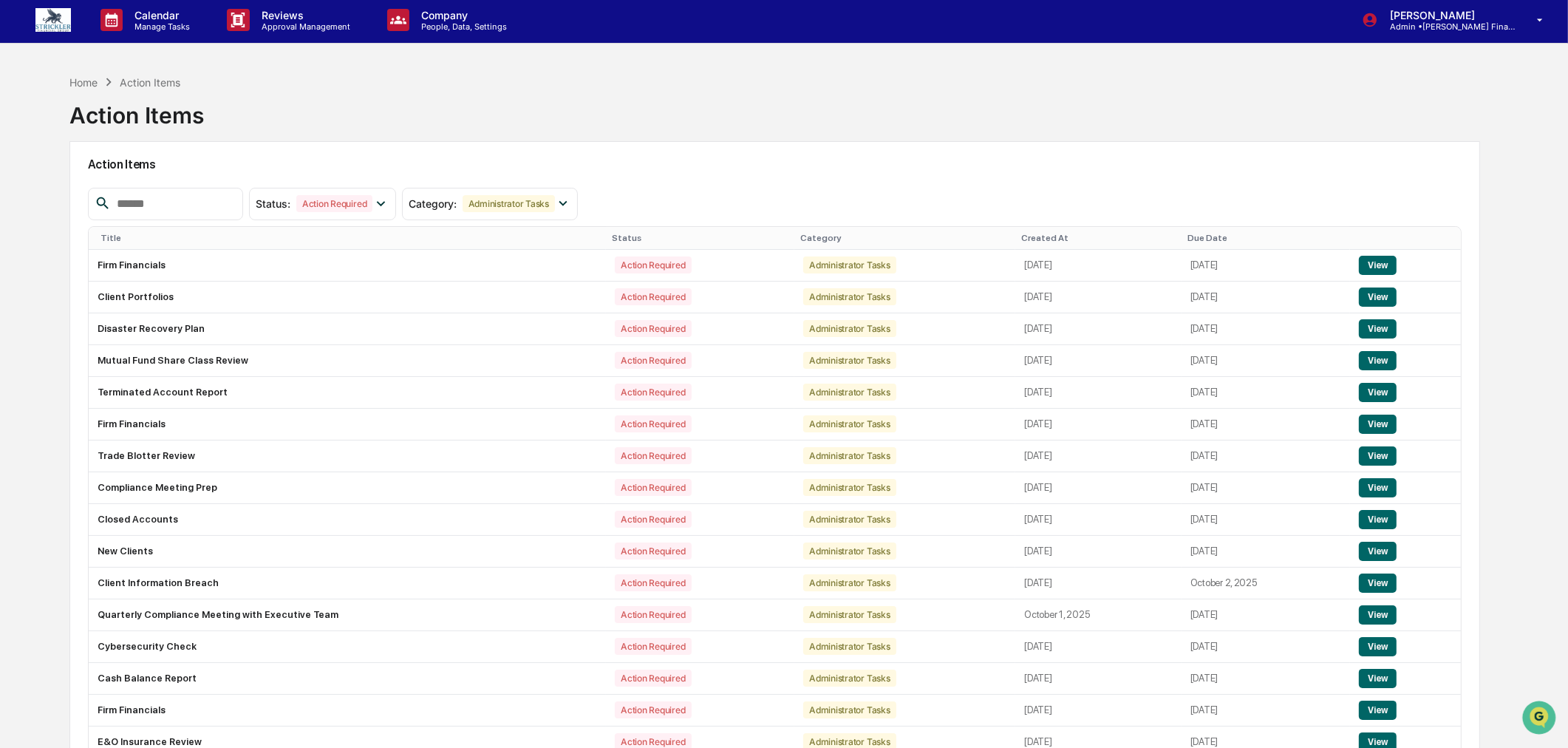
scroll to position [0, 0]
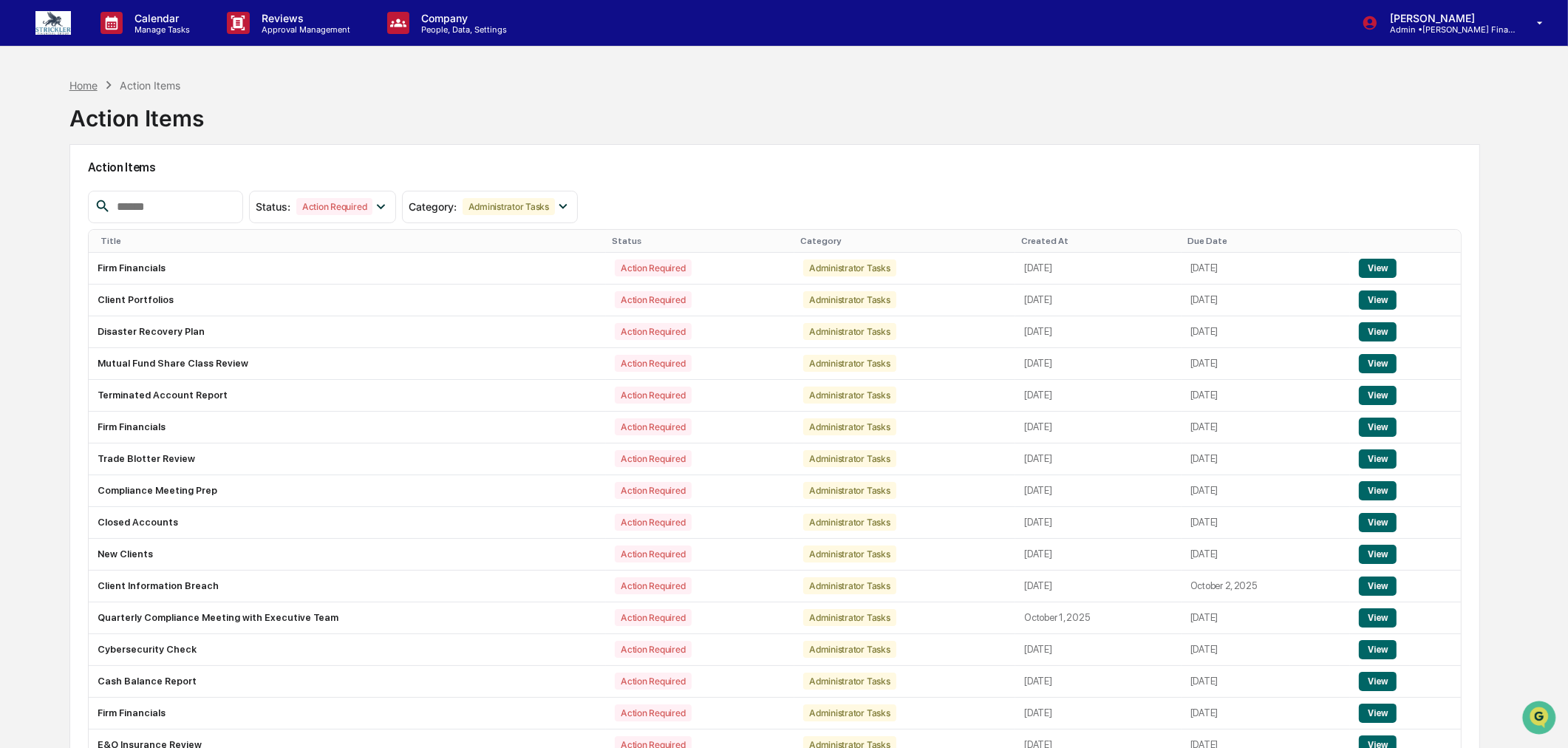
click at [82, 80] on div "Home" at bounding box center [84, 85] width 28 height 12
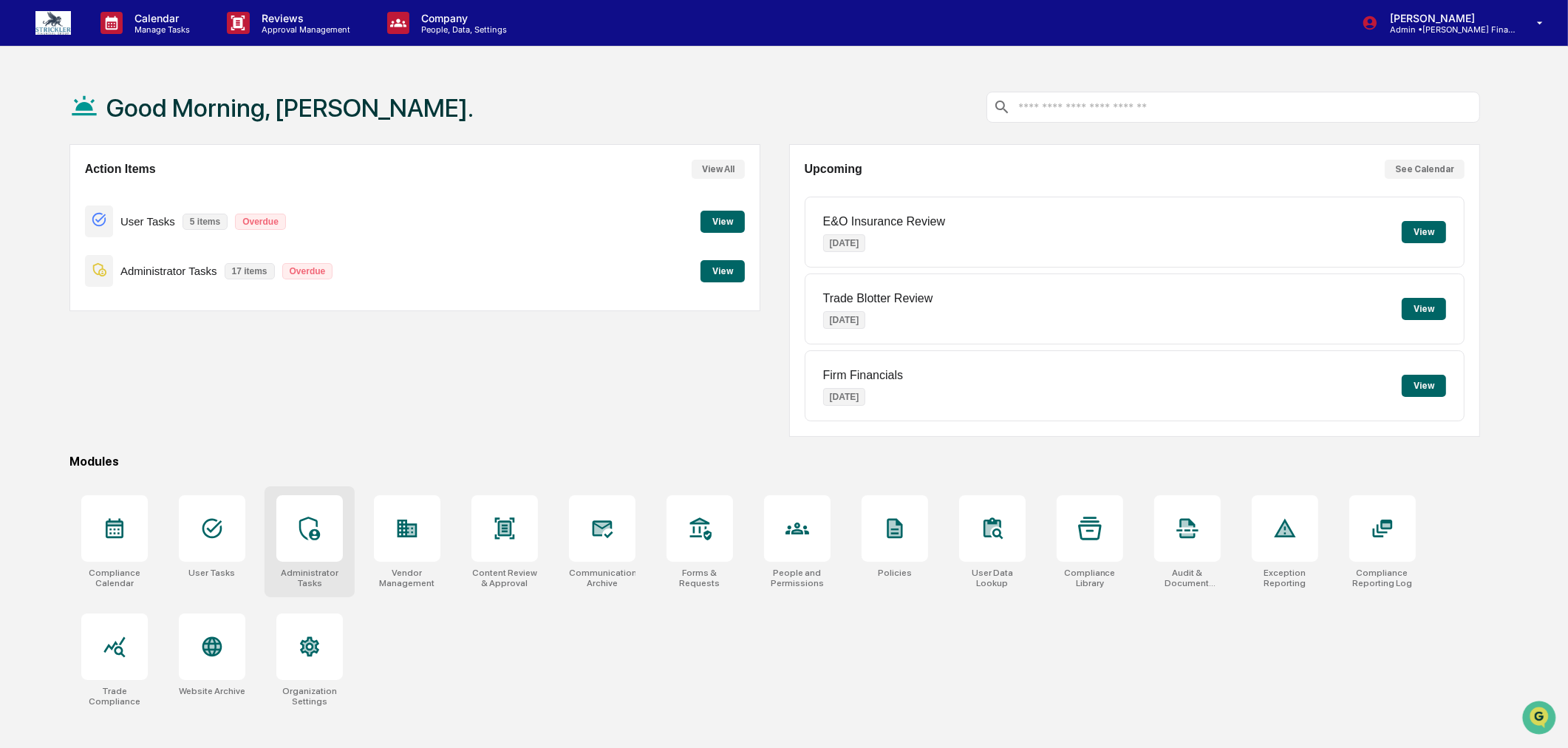
click at [282, 541] on div at bounding box center [309, 528] width 66 height 66
